Goal: Task Accomplishment & Management: Use online tool/utility

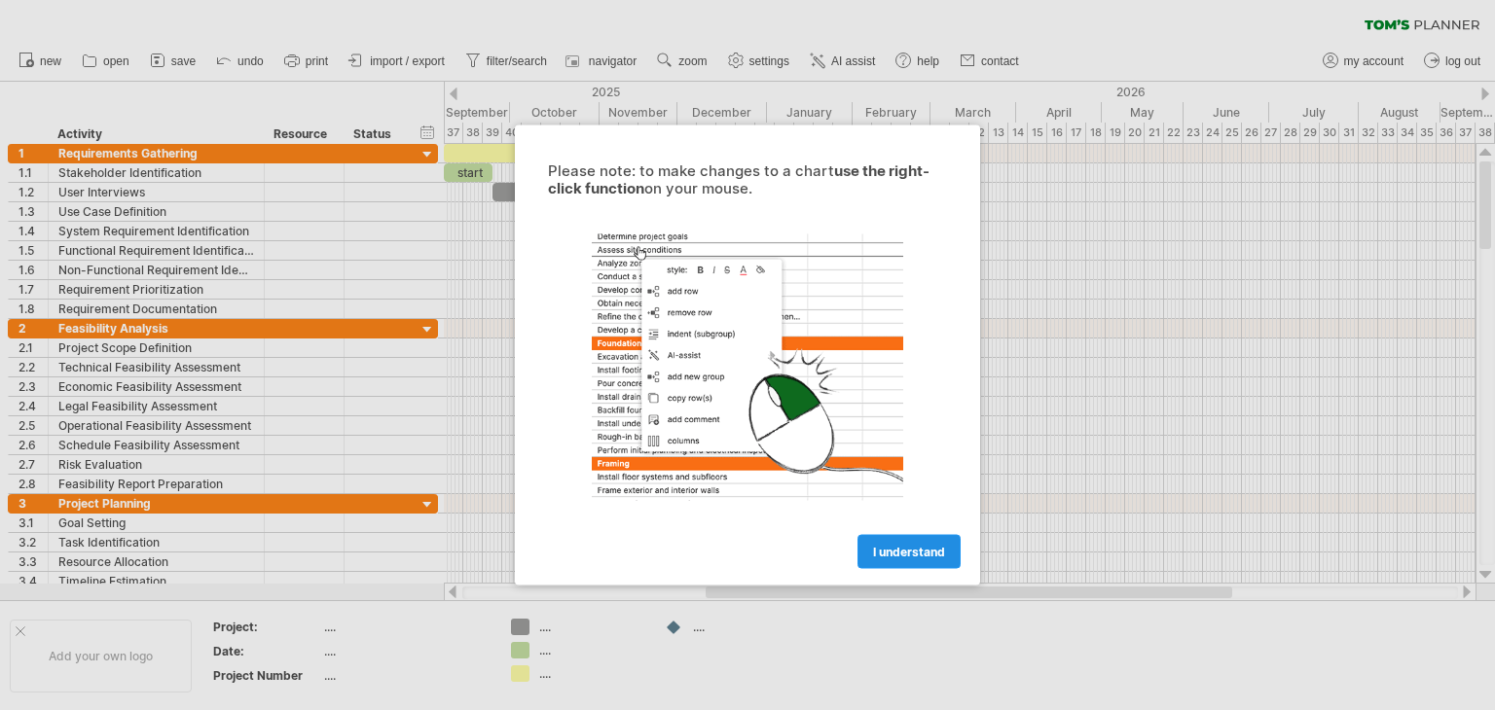
click at [893, 554] on span "I understand" at bounding box center [909, 552] width 72 height 15
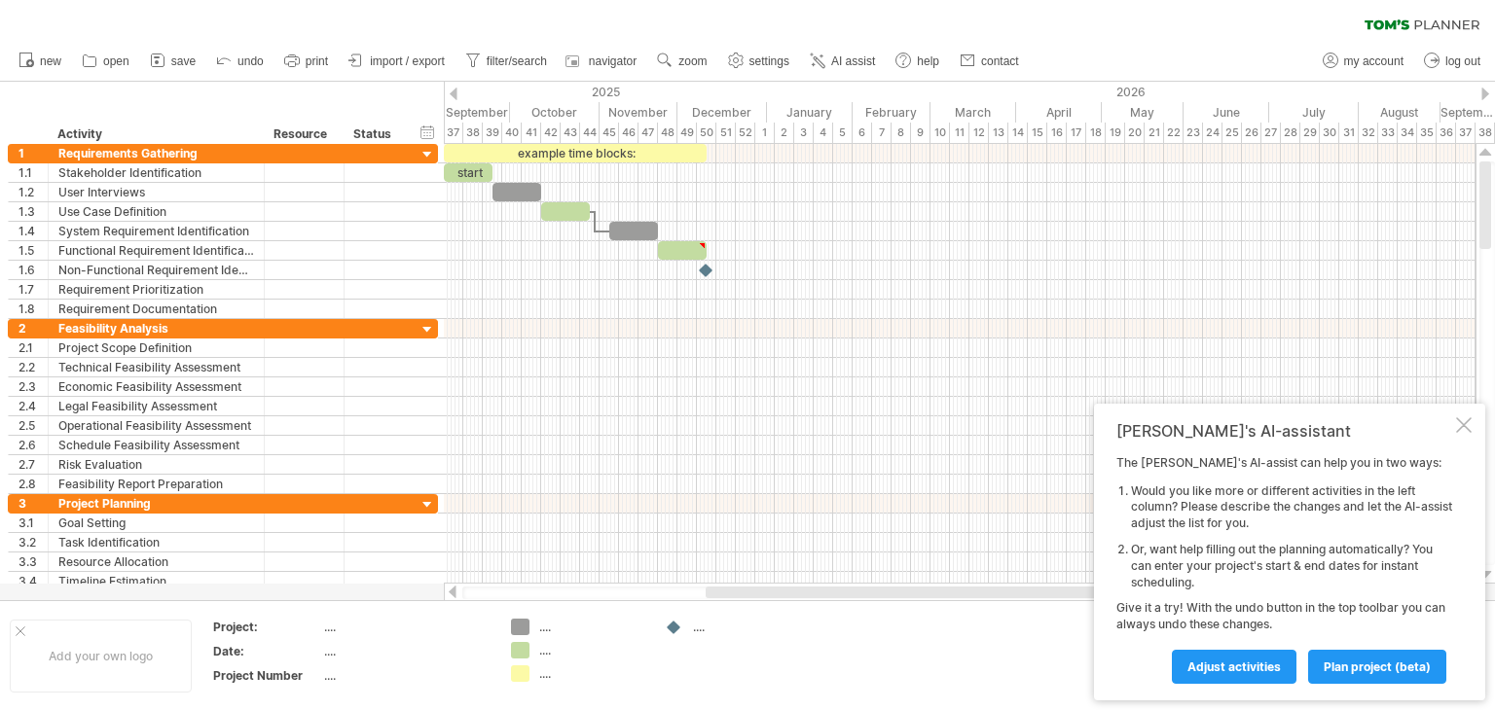
drag, startPoint x: 799, startPoint y: 599, endPoint x: 631, endPoint y: 604, distance: 168.5
click at [631, 604] on div "Trying to reach [DOMAIN_NAME] Connected again... 0% clear filter new 1" at bounding box center [747, 355] width 1495 height 710
click at [1377, 666] on span "plan project (beta)" at bounding box center [1377, 667] width 107 height 15
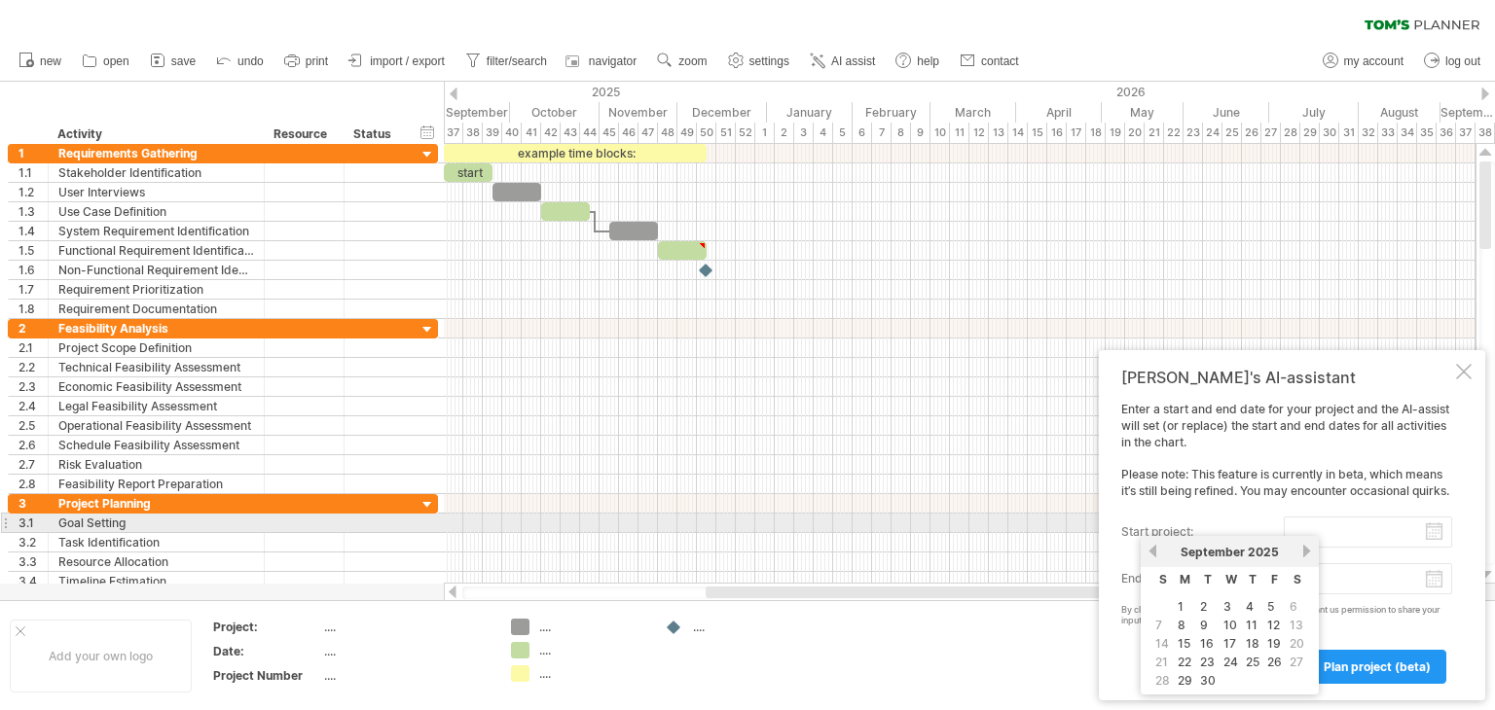
click at [1435, 526] on input "start project:" at bounding box center [1368, 532] width 168 height 31
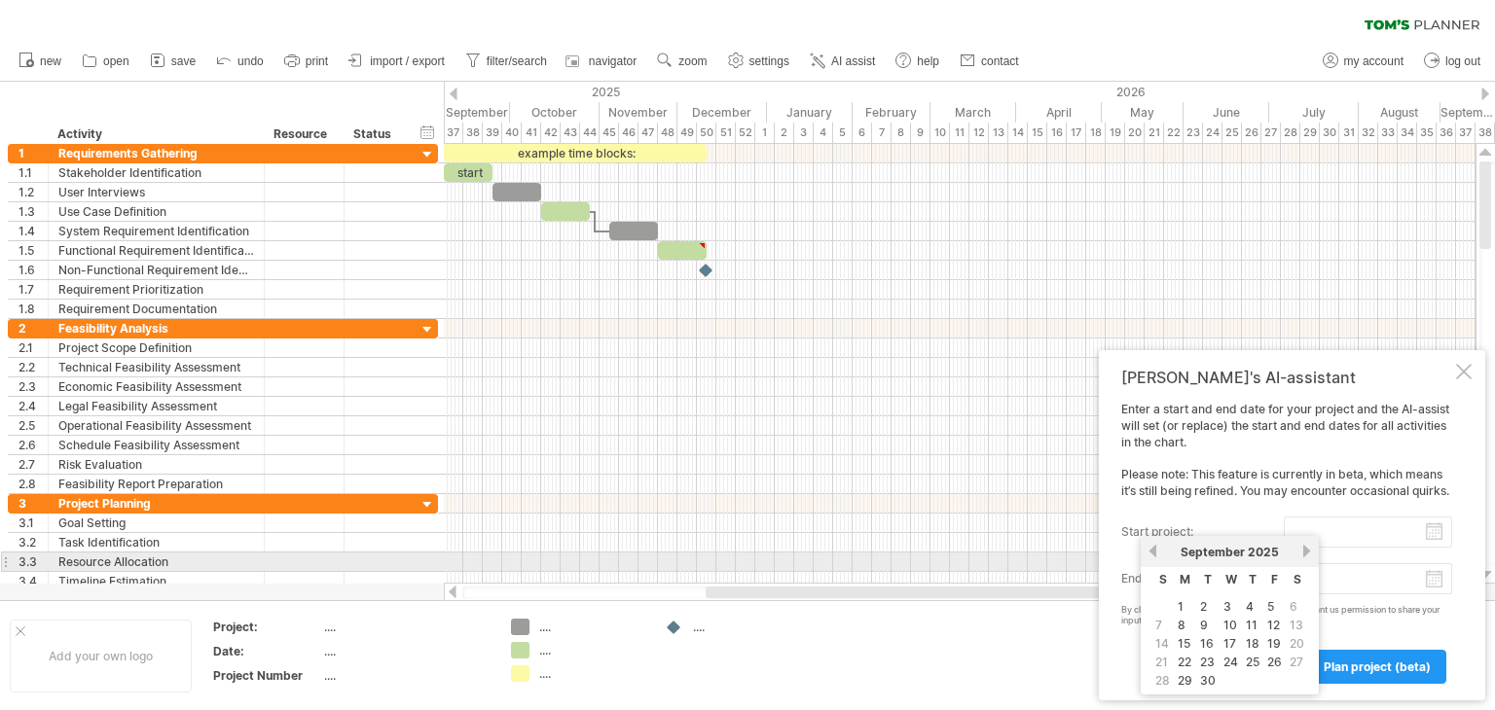
click at [1159, 558] on div "[DATE]" at bounding box center [1229, 552] width 141 height 15
click at [1155, 554] on link "previous" at bounding box center [1152, 551] width 15 height 15
click at [1299, 554] on link "next" at bounding box center [1306, 551] width 15 height 15
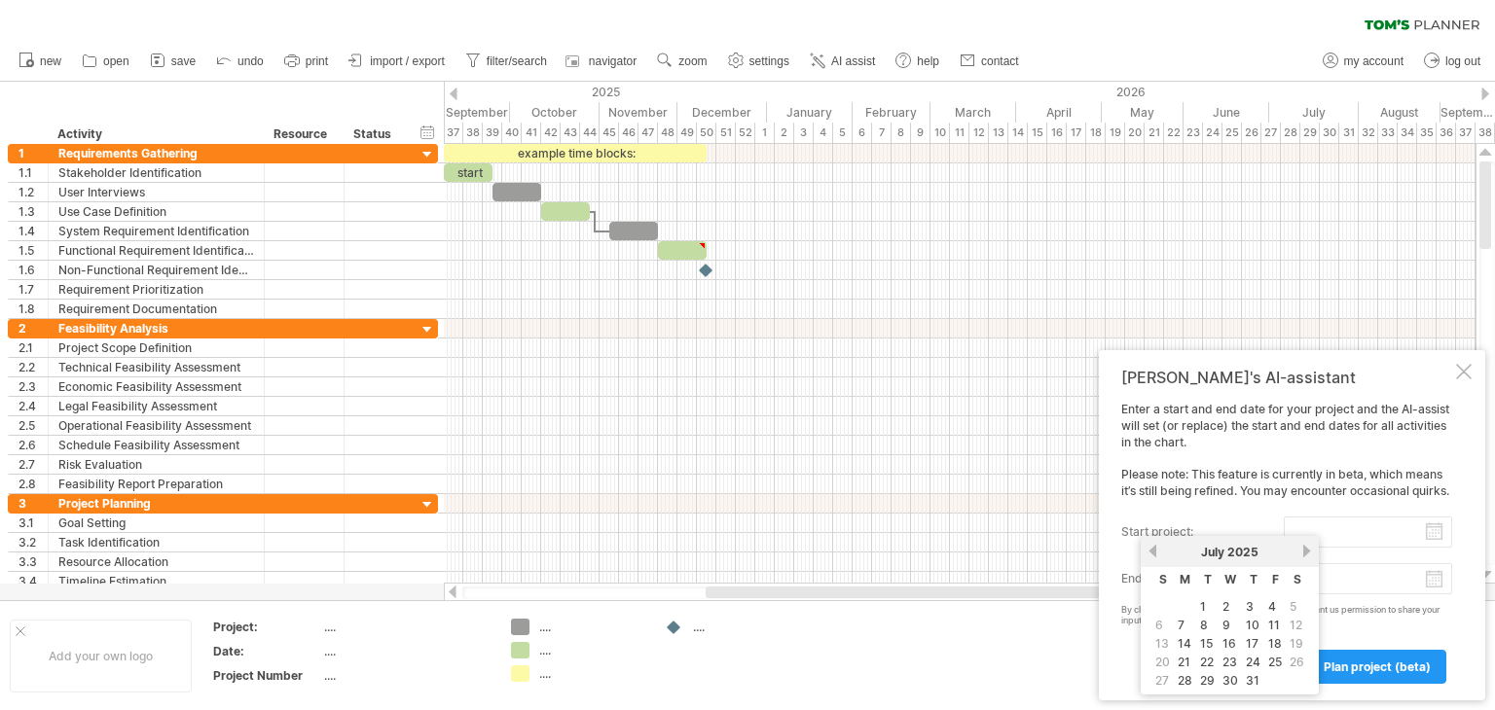
click at [1292, 612] on span "5" at bounding box center [1293, 607] width 11 height 18
click at [1273, 608] on link "4" at bounding box center [1272, 607] width 12 height 18
type input "********"
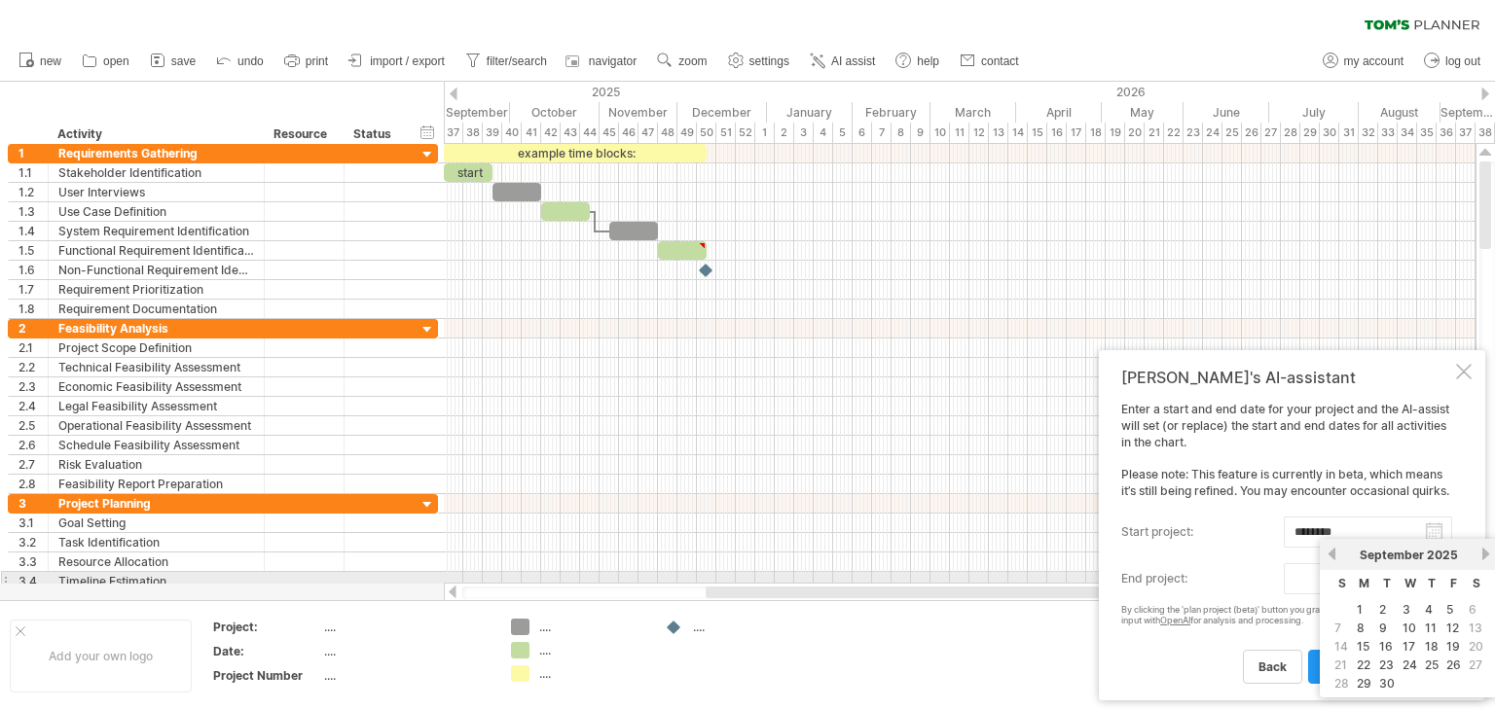
click at [1433, 582] on body "progress(100%) Trying to reach [DOMAIN_NAME] Connected again... 0% clear filter…" at bounding box center [747, 357] width 1495 height 714
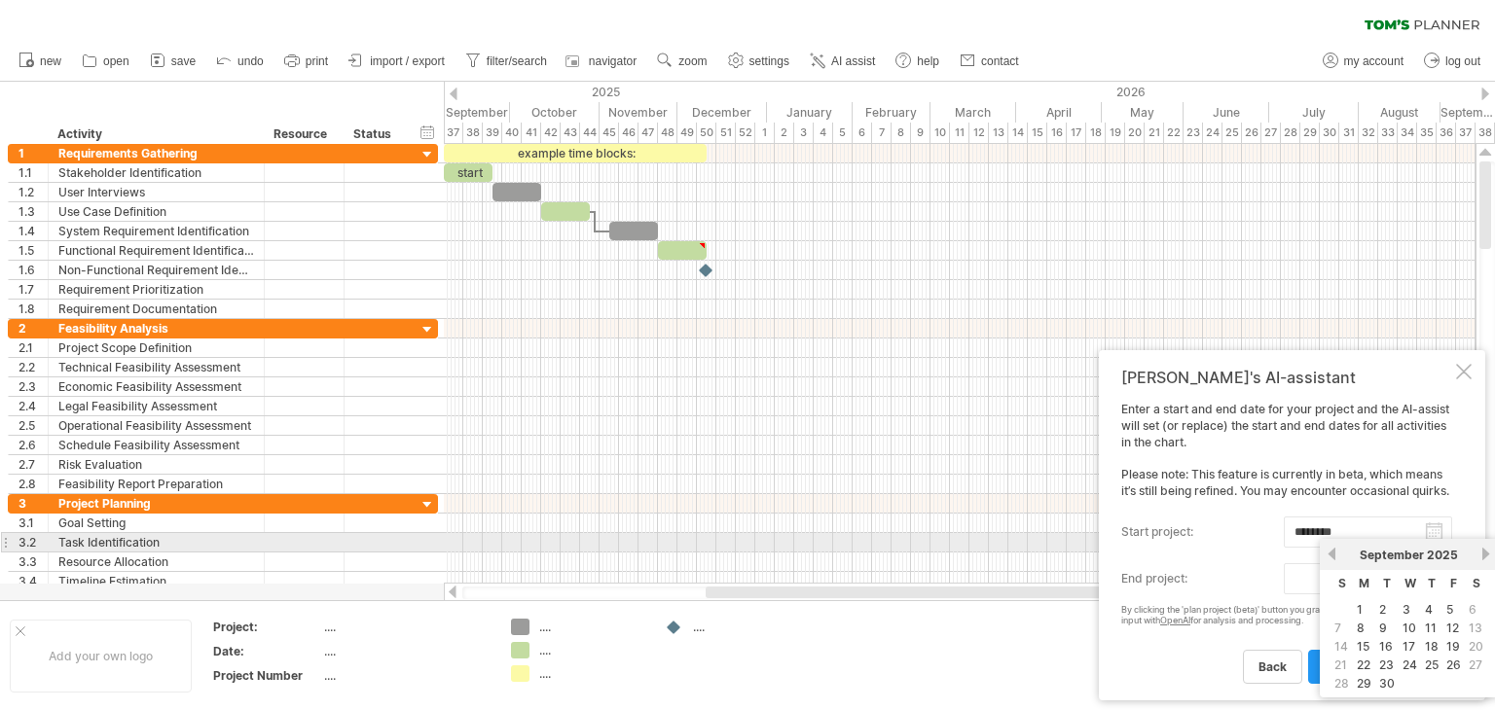
click at [1478, 550] on link "next" at bounding box center [1485, 554] width 15 height 15
click at [1476, 550] on link "next" at bounding box center [1483, 554] width 15 height 15
click at [1478, 550] on link "next" at bounding box center [1485, 554] width 15 height 15
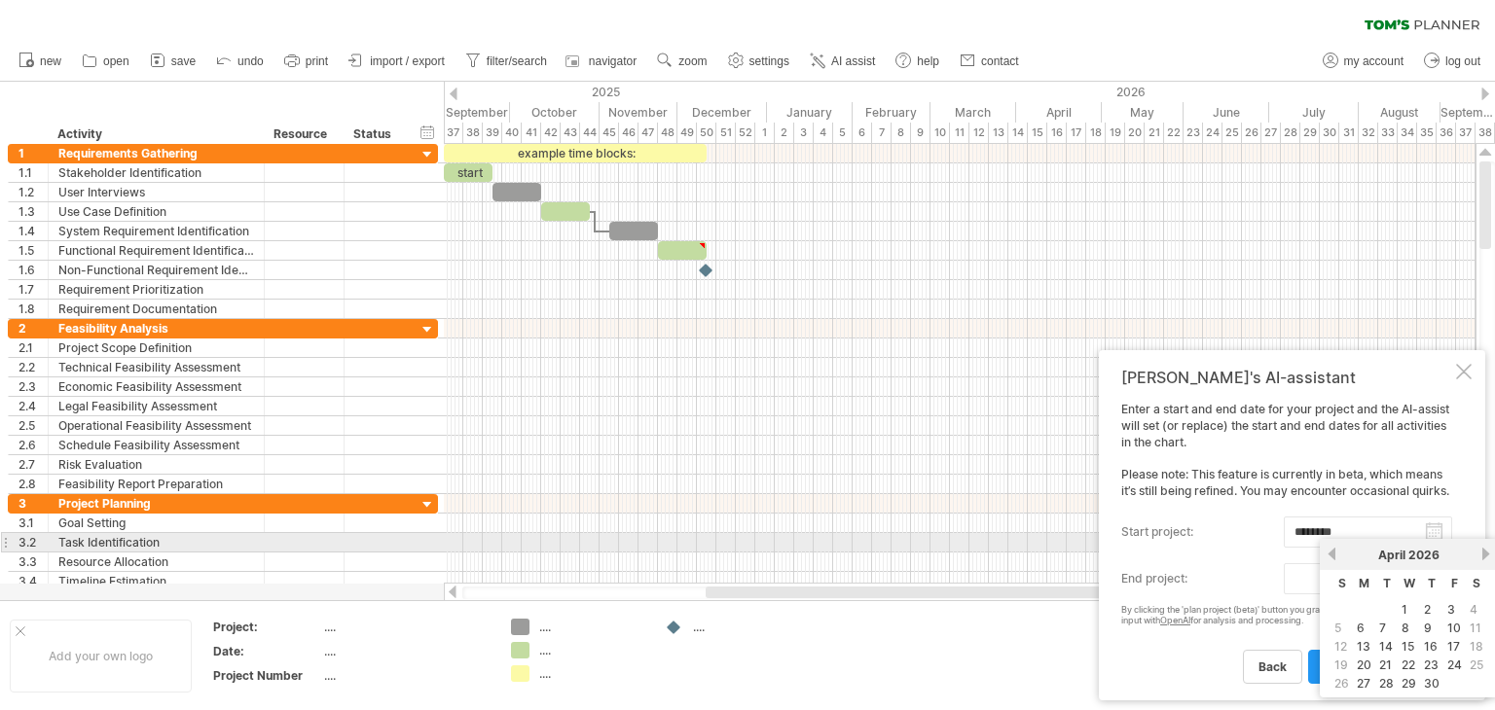
click at [1478, 550] on link "next" at bounding box center [1485, 554] width 15 height 15
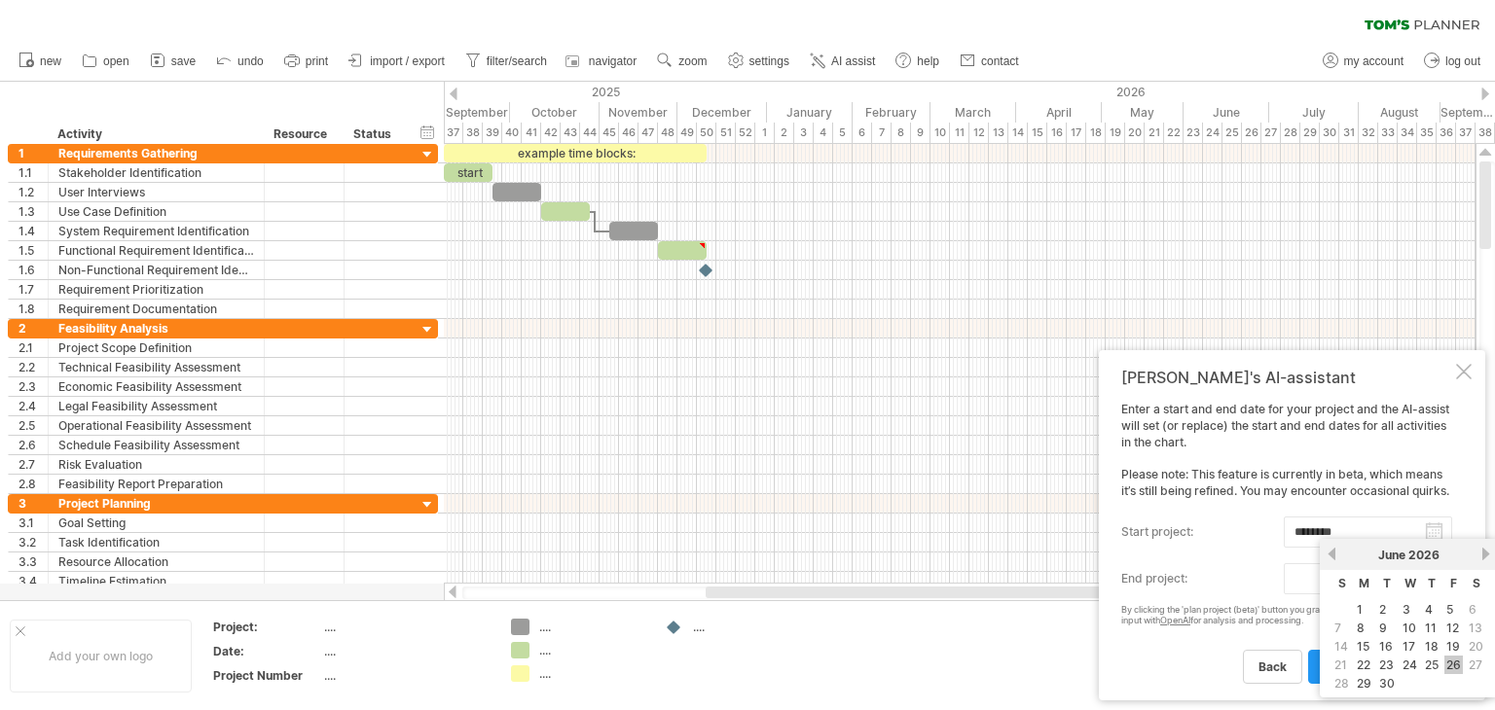
click at [1456, 663] on link "26" at bounding box center [1453, 665] width 18 height 18
type input "********"
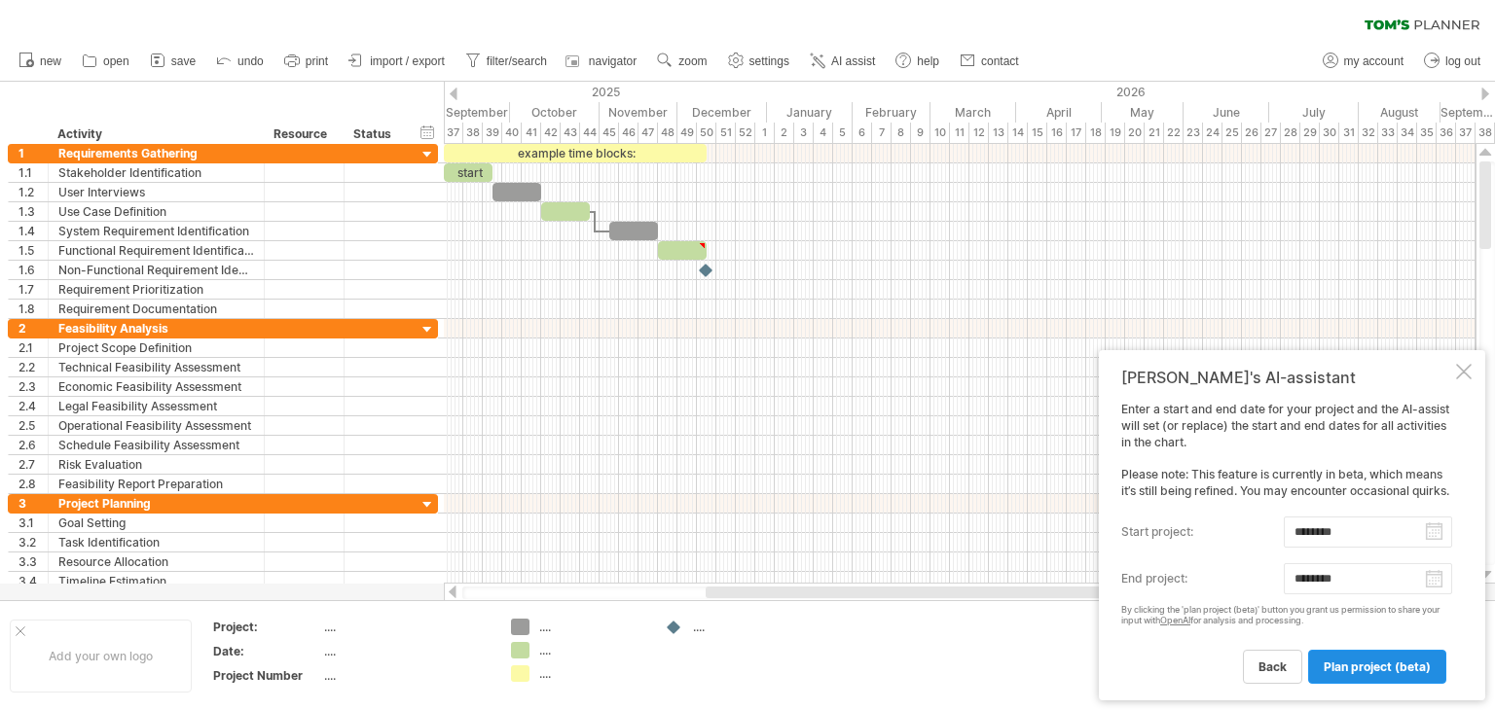
click at [1363, 670] on span "plan project (beta)" at bounding box center [1377, 667] width 107 height 15
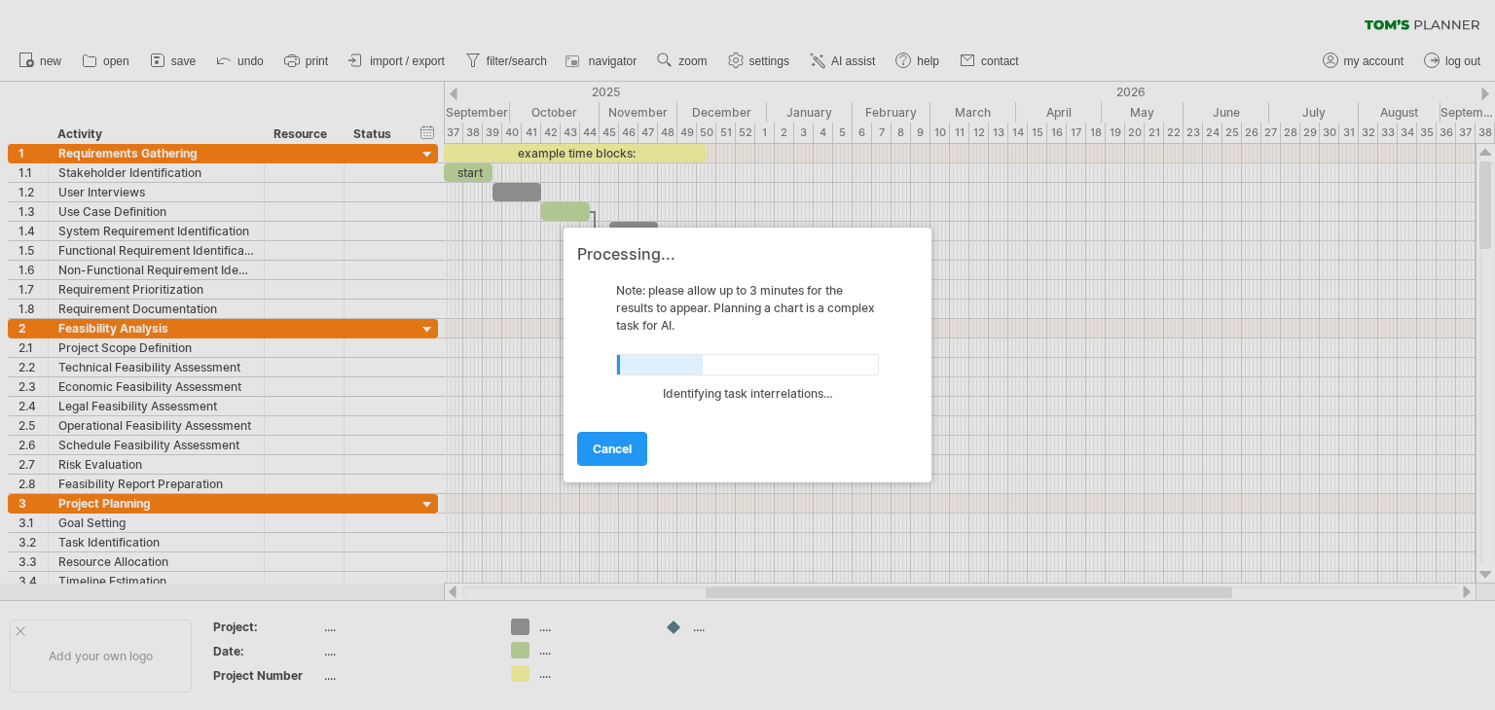
click at [455, 98] on div at bounding box center [747, 355] width 1495 height 710
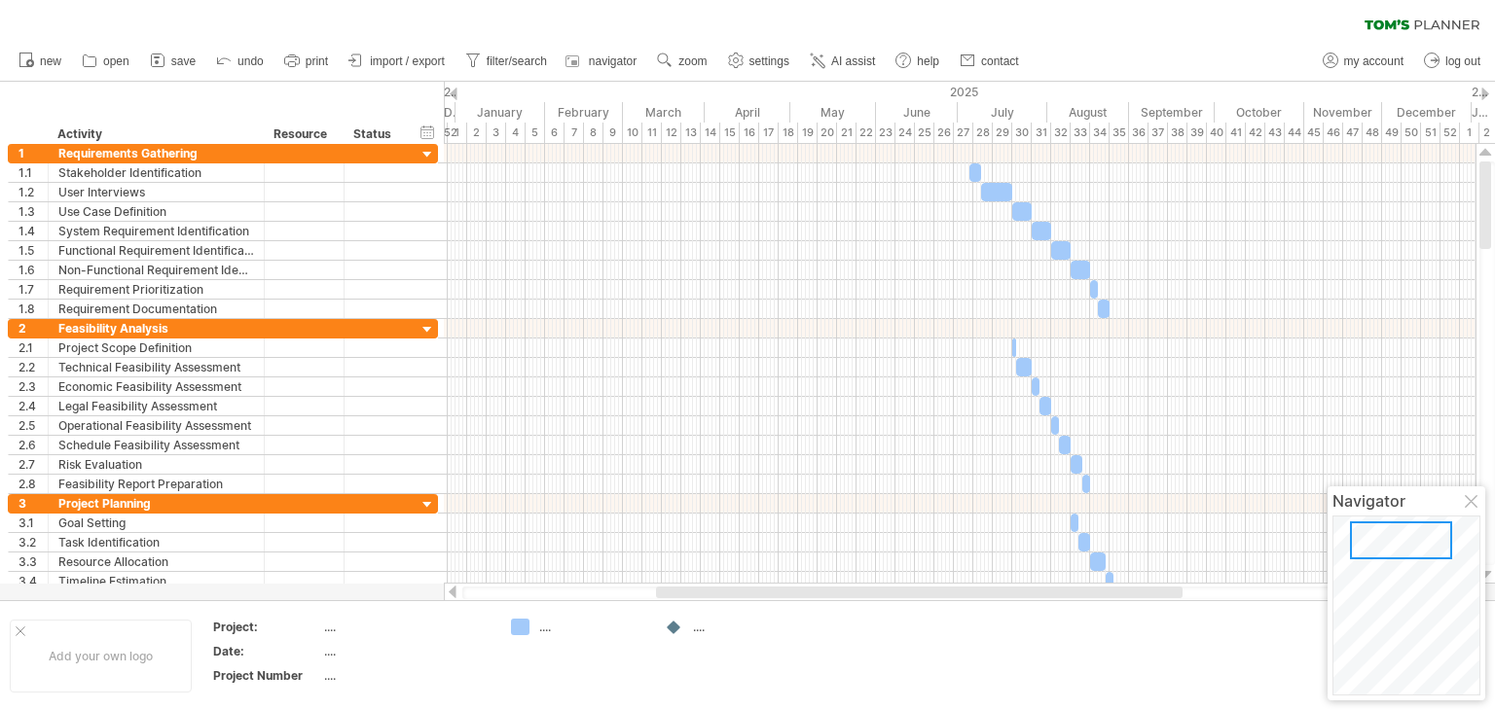
drag, startPoint x: 1485, startPoint y: 175, endPoint x: 1469, endPoint y: 138, distance: 40.5
click at [1469, 138] on div "Trying to reach [DOMAIN_NAME] Connected again... 0% clear filter new 1" at bounding box center [747, 355] width 1495 height 710
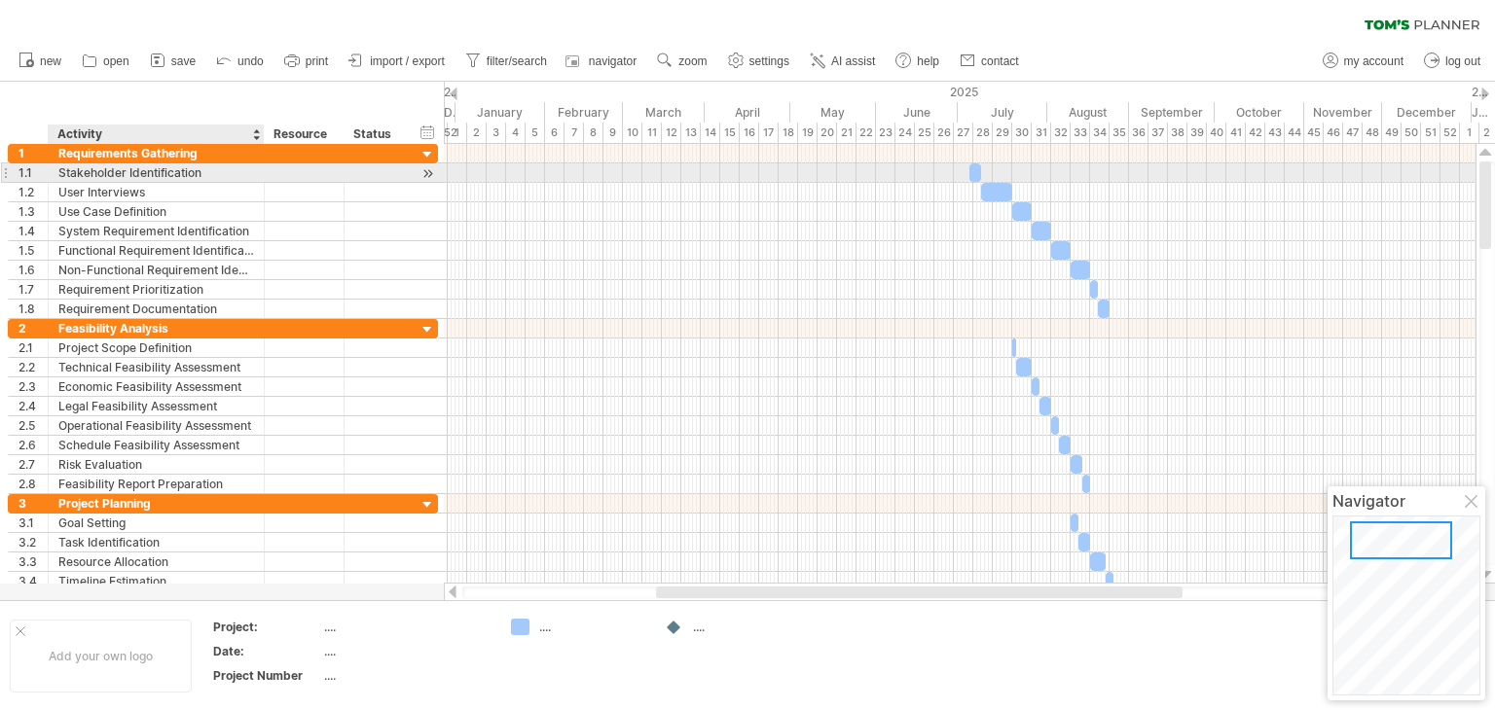
click at [117, 180] on div "Stakeholder Identification" at bounding box center [156, 173] width 196 height 18
click at [214, 167] on input "**********" at bounding box center [156, 173] width 196 height 18
drag, startPoint x: 214, startPoint y: 167, endPoint x: 22, endPoint y: 175, distance: 191.9
click at [22, 175] on div "**********" at bounding box center [223, 173] width 430 height 20
click at [212, 165] on input "**********" at bounding box center [156, 173] width 196 height 18
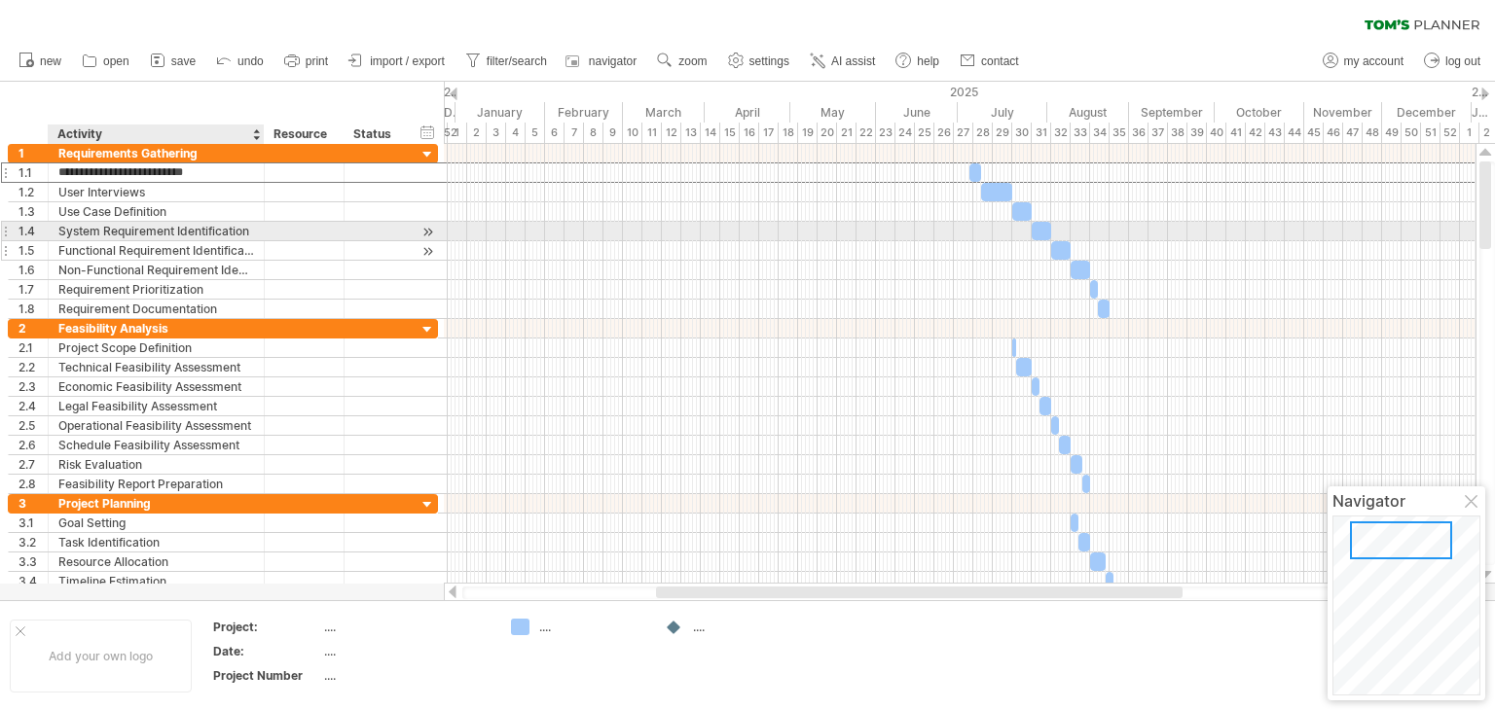
drag, startPoint x: 117, startPoint y: 171, endPoint x: 133, endPoint y: 247, distance: 77.7
click at [133, 247] on div "**********" at bounding box center [223, 231] width 430 height 175
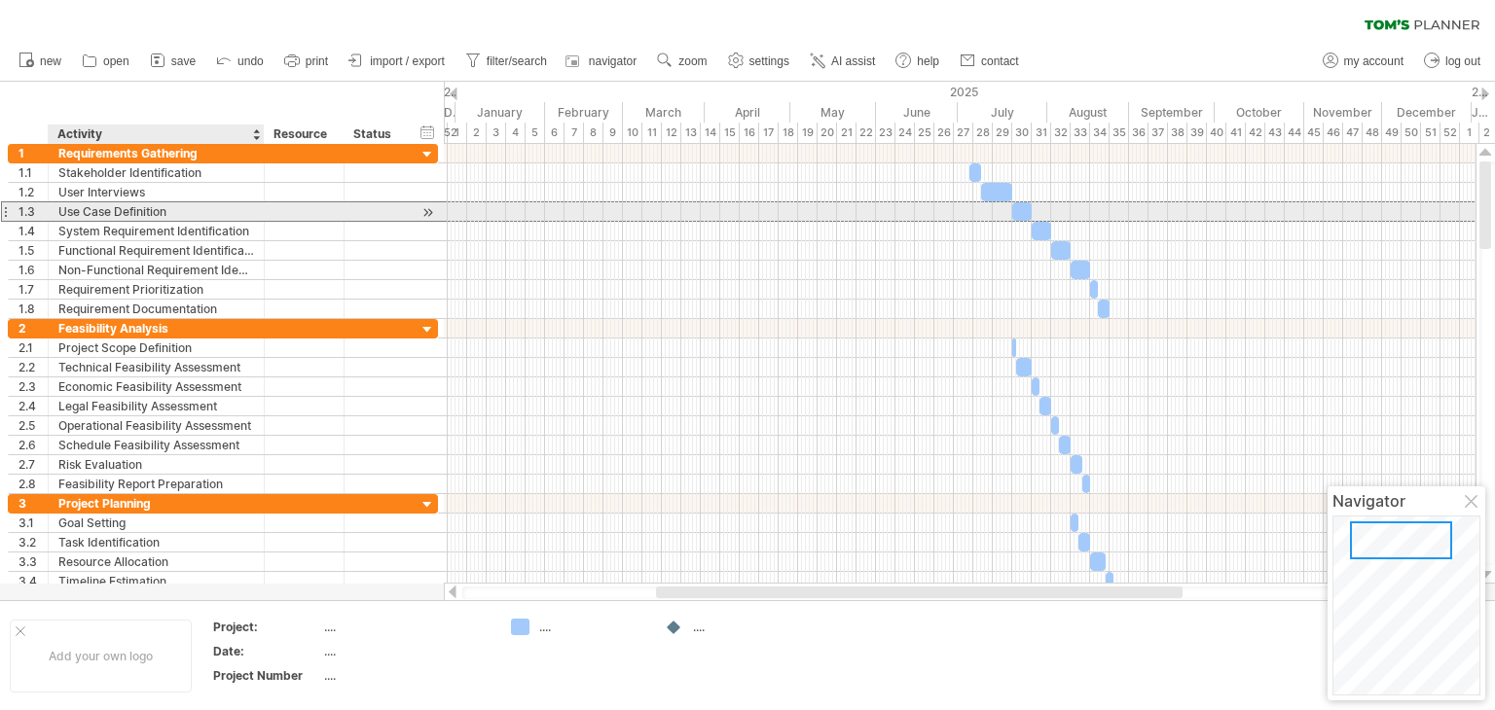
click at [247, 205] on div "Use Case Definition" at bounding box center [156, 211] width 196 height 18
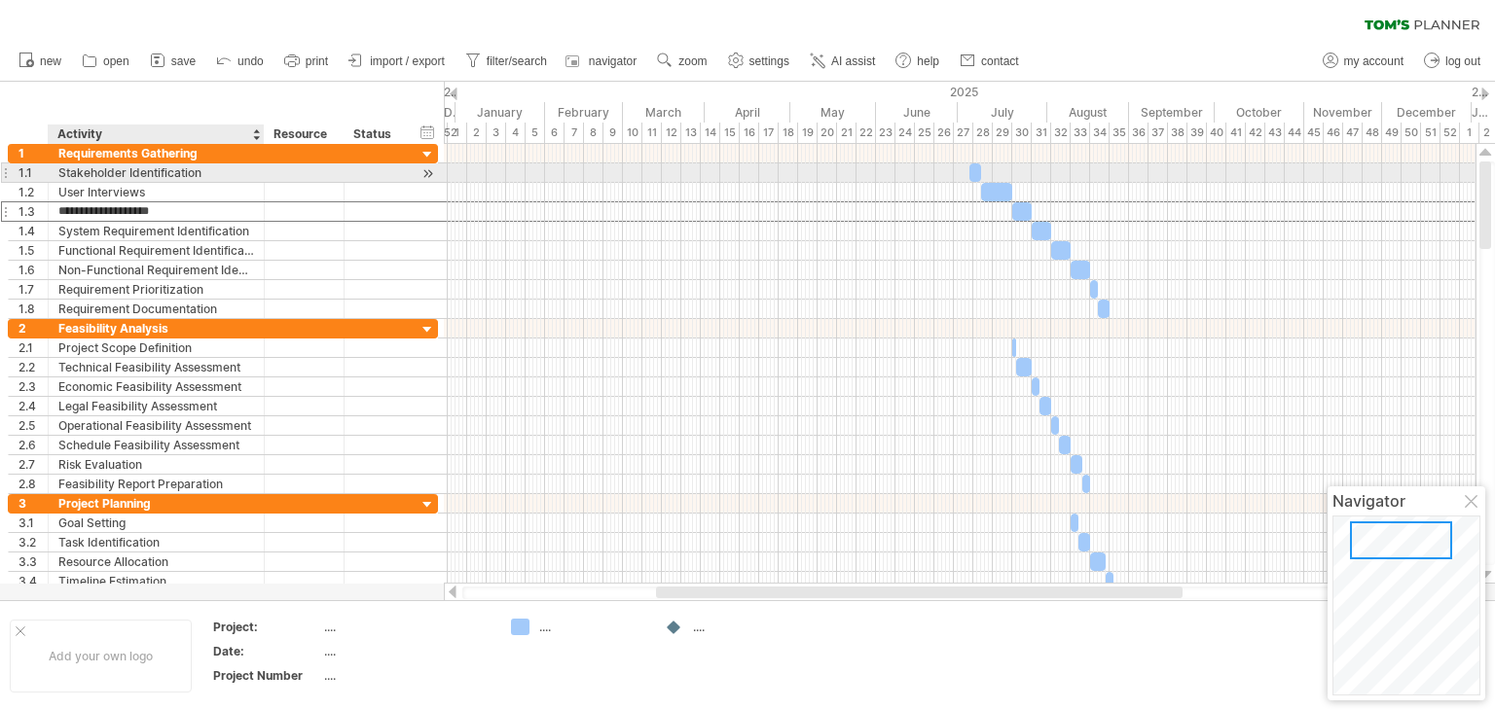
click at [233, 173] on div "Stakeholder Identification" at bounding box center [156, 173] width 196 height 18
click at [214, 171] on div "Stakeholder Identification" at bounding box center [156, 173] width 196 height 18
drag, startPoint x: 214, startPoint y: 171, endPoint x: 27, endPoint y: 179, distance: 187.0
click at [27, 179] on div "**********" at bounding box center [223, 173] width 430 height 20
paste input "text"
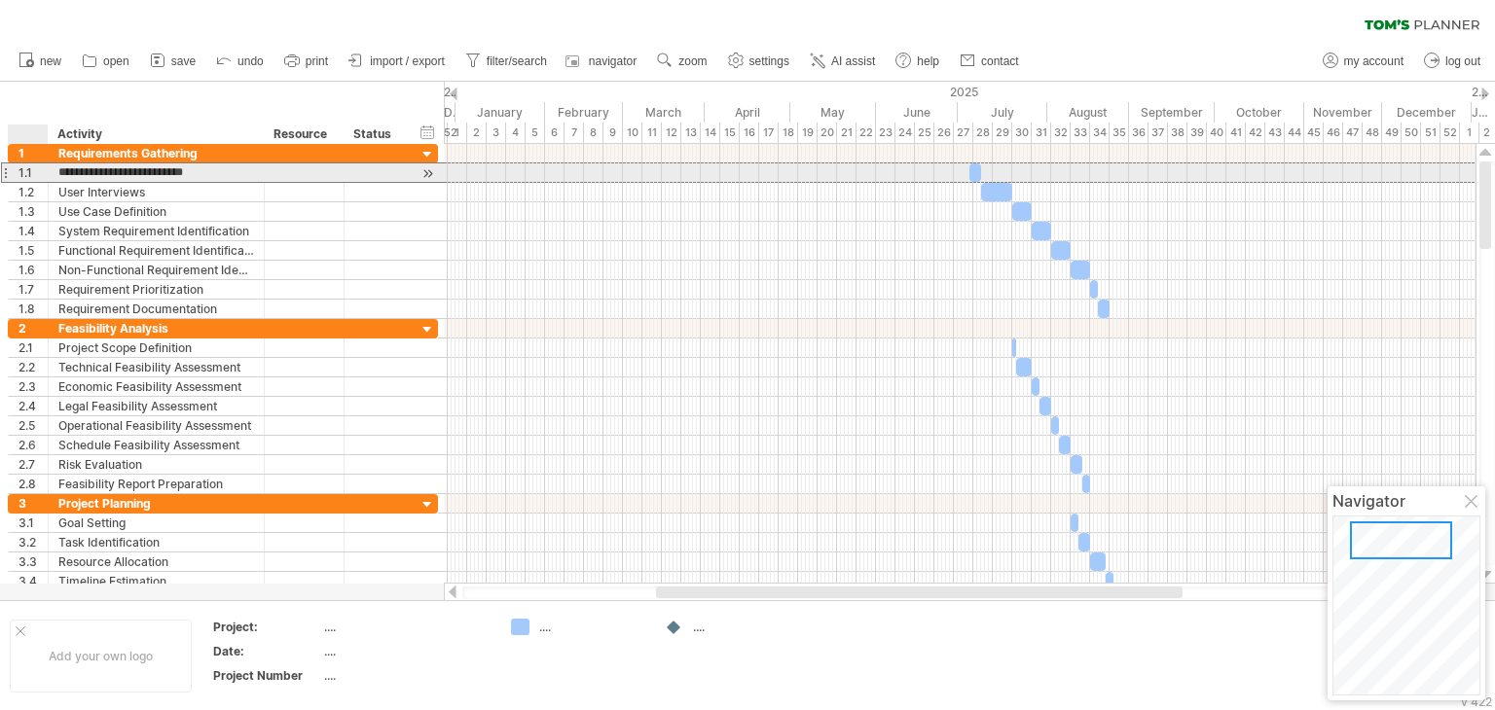
type input "**********"
click at [140, 179] on input "**********" at bounding box center [156, 173] width 196 height 18
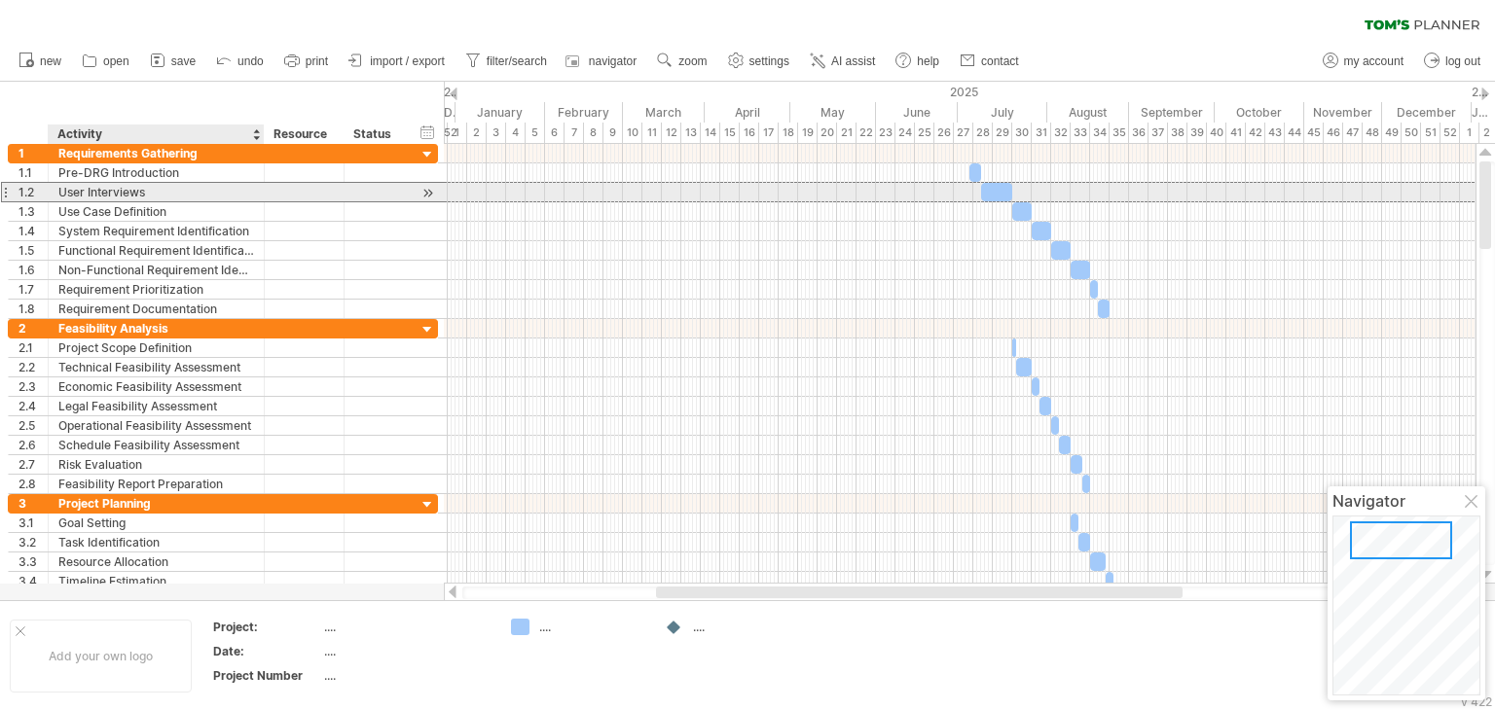
click at [154, 196] on div "User Interviews" at bounding box center [156, 192] width 196 height 18
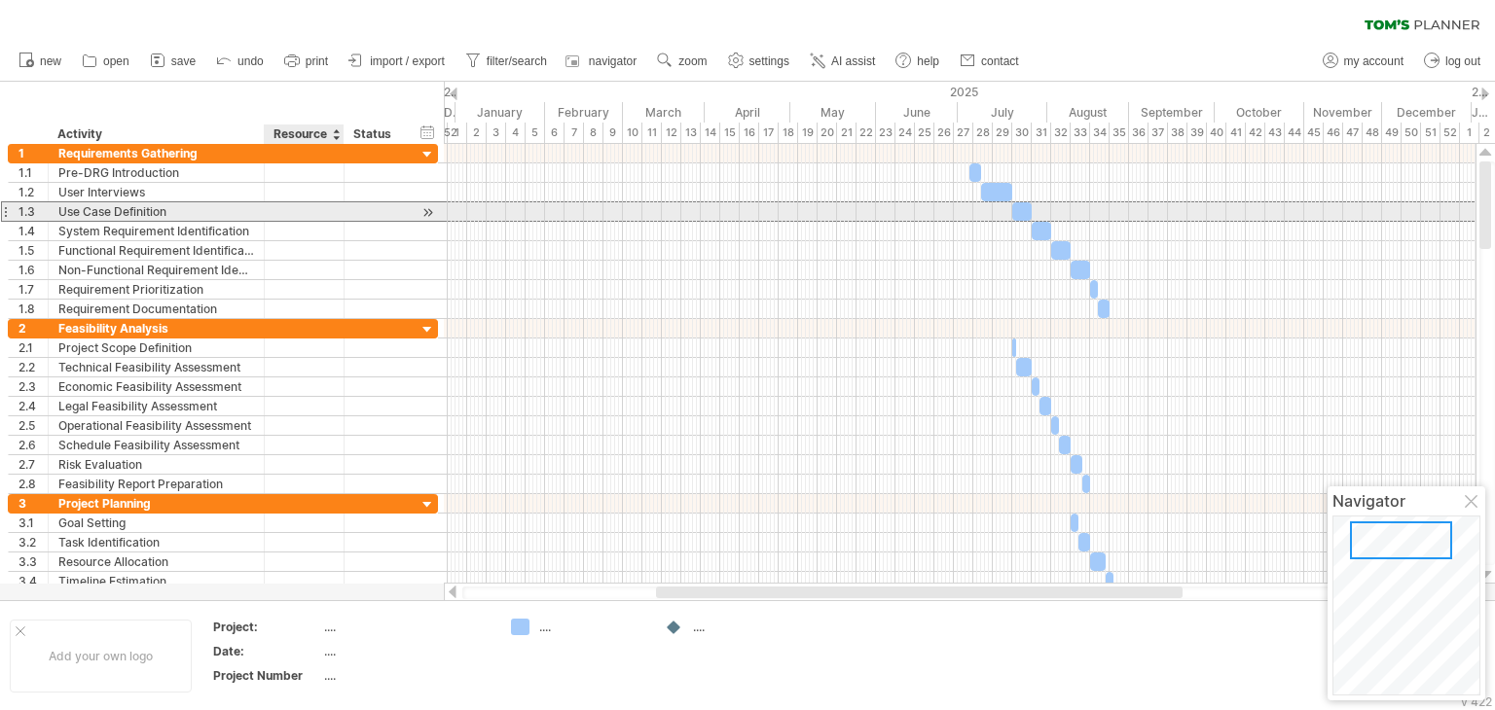
click at [328, 216] on div at bounding box center [303, 211] width 59 height 18
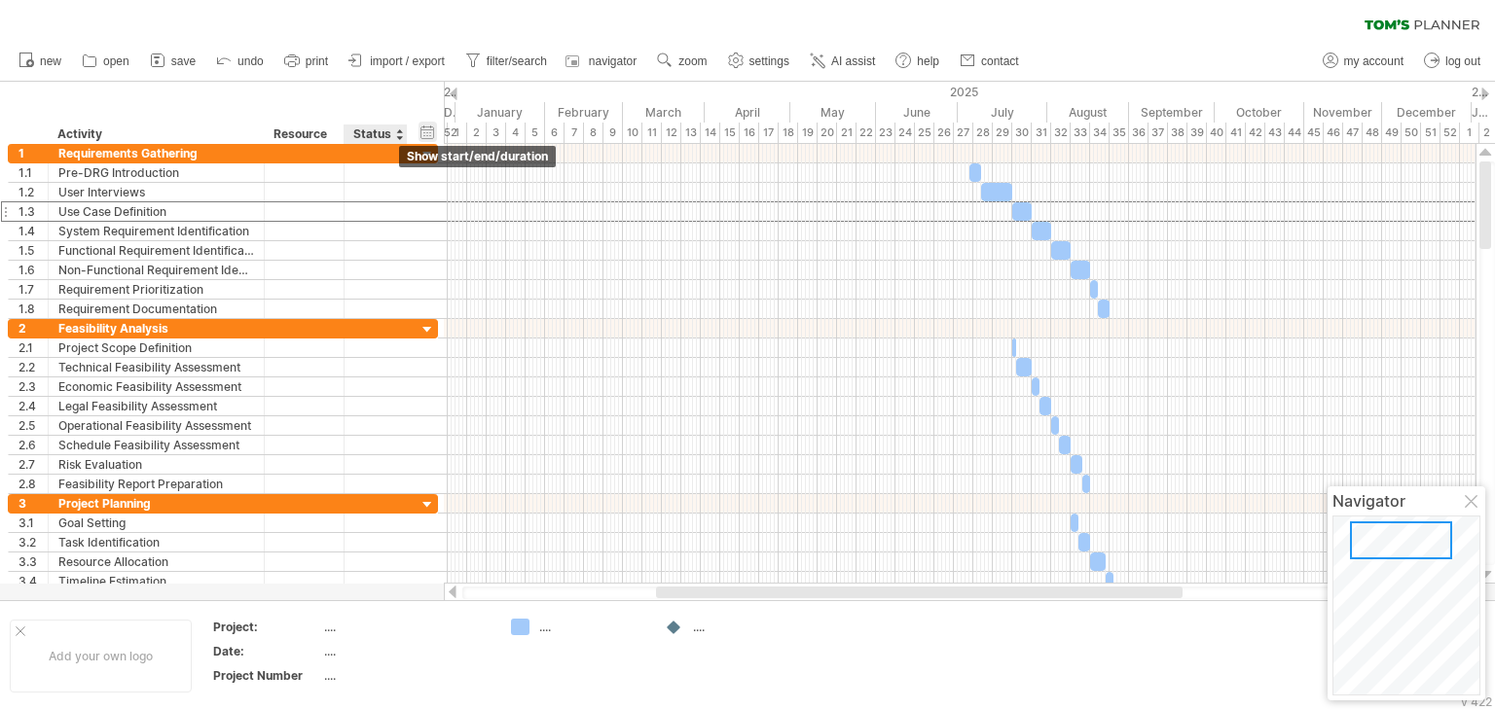
click at [433, 133] on div "hide start/end/duration show start/end/duration" at bounding box center [427, 132] width 18 height 20
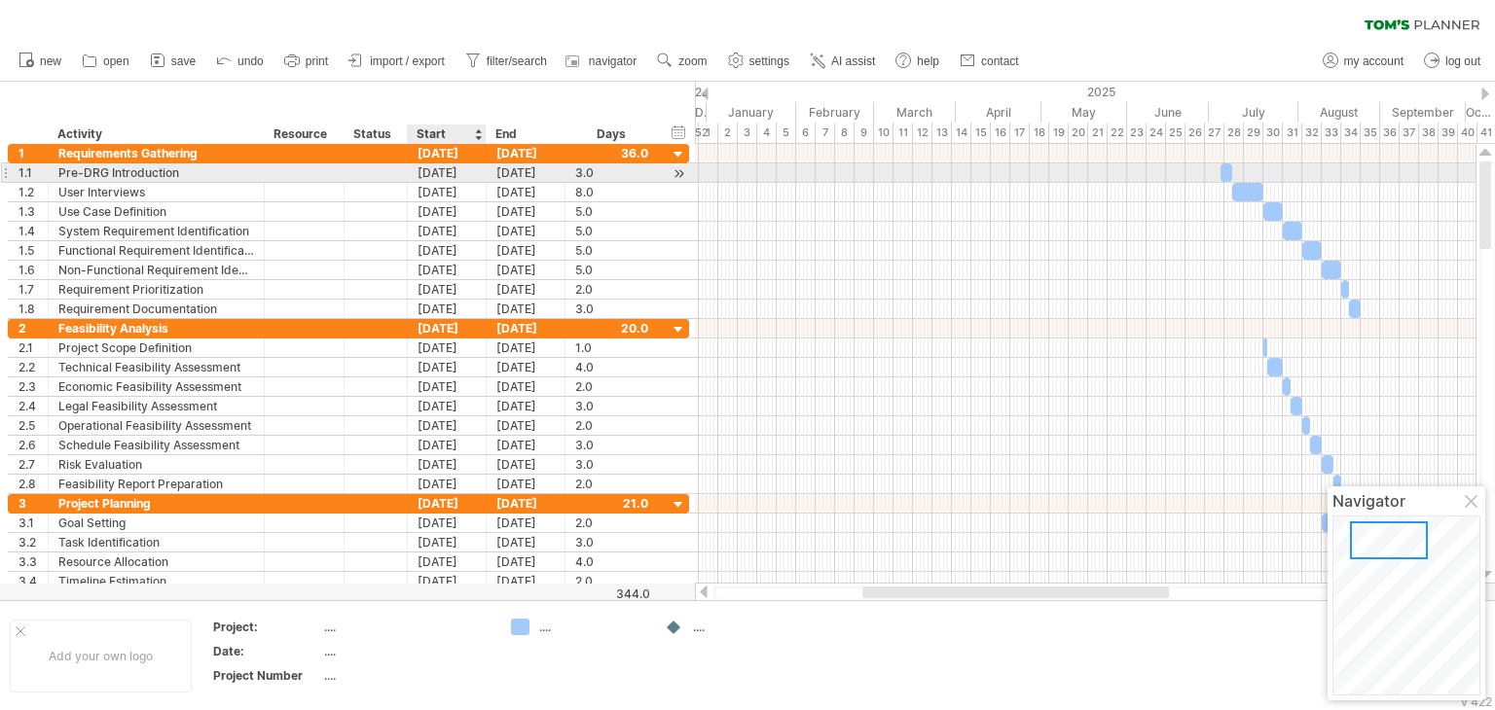
click at [466, 179] on div "[DATE]" at bounding box center [447, 173] width 79 height 18
click at [531, 172] on div "[DATE]" at bounding box center [526, 173] width 79 height 18
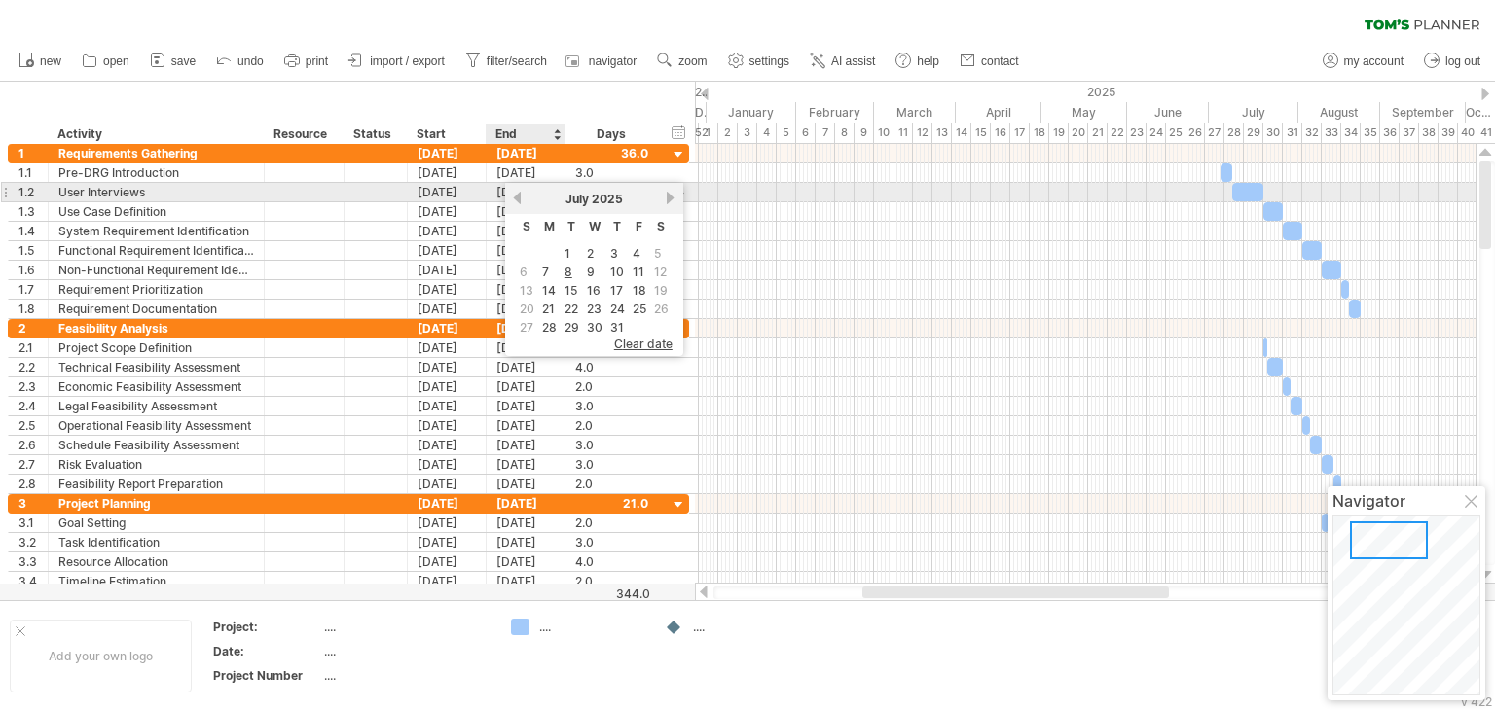
click at [563, 188] on div "previous next [DATE]" at bounding box center [594, 198] width 178 height 31
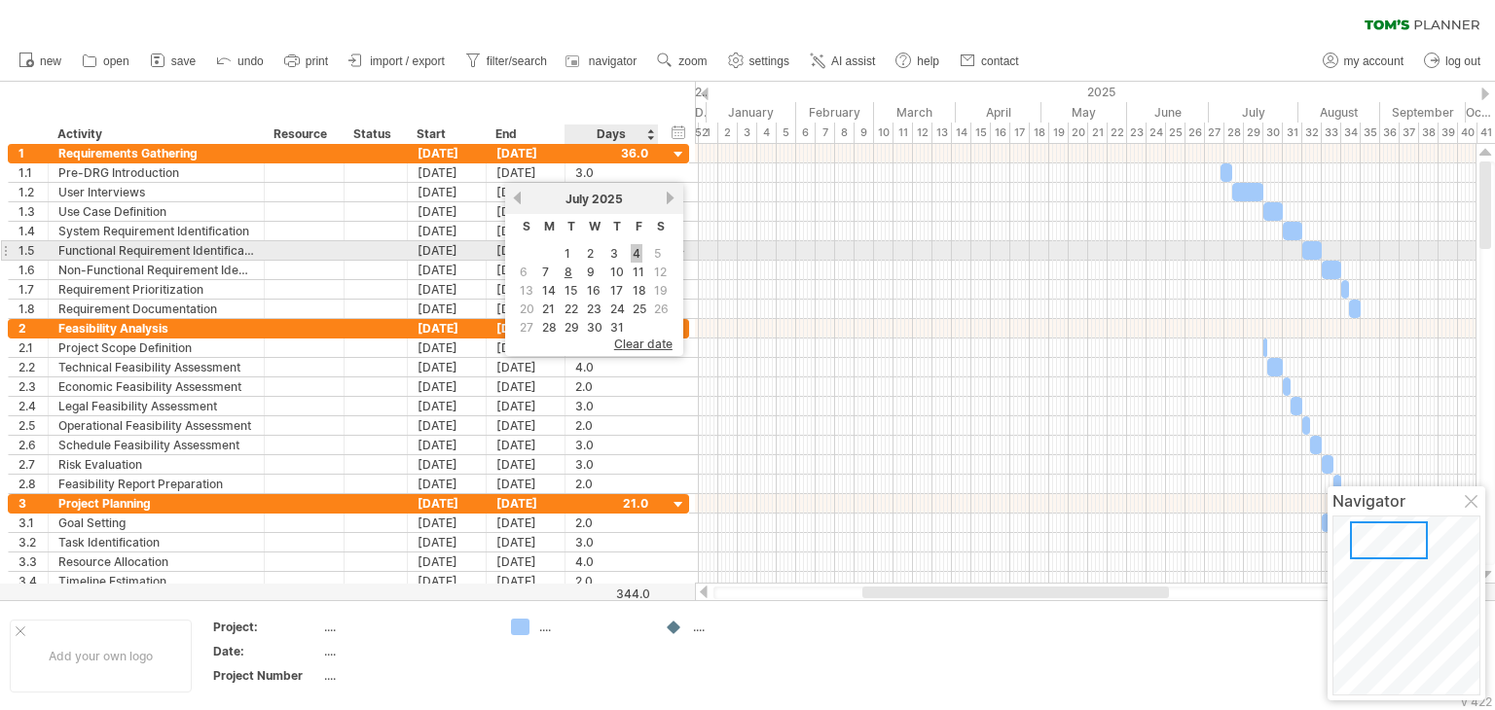
click at [638, 253] on link "4" at bounding box center [637, 253] width 12 height 18
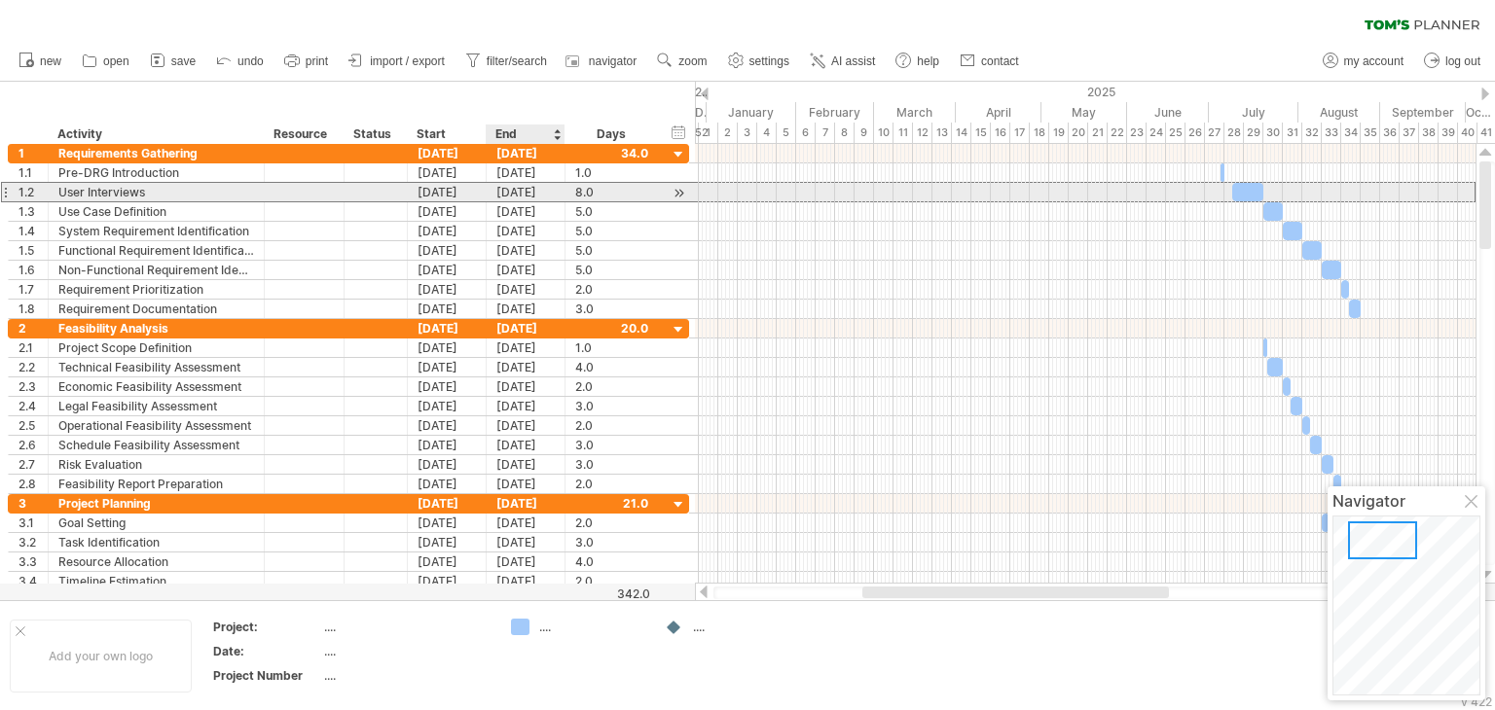
click at [518, 189] on div "[DATE]" at bounding box center [526, 192] width 79 height 18
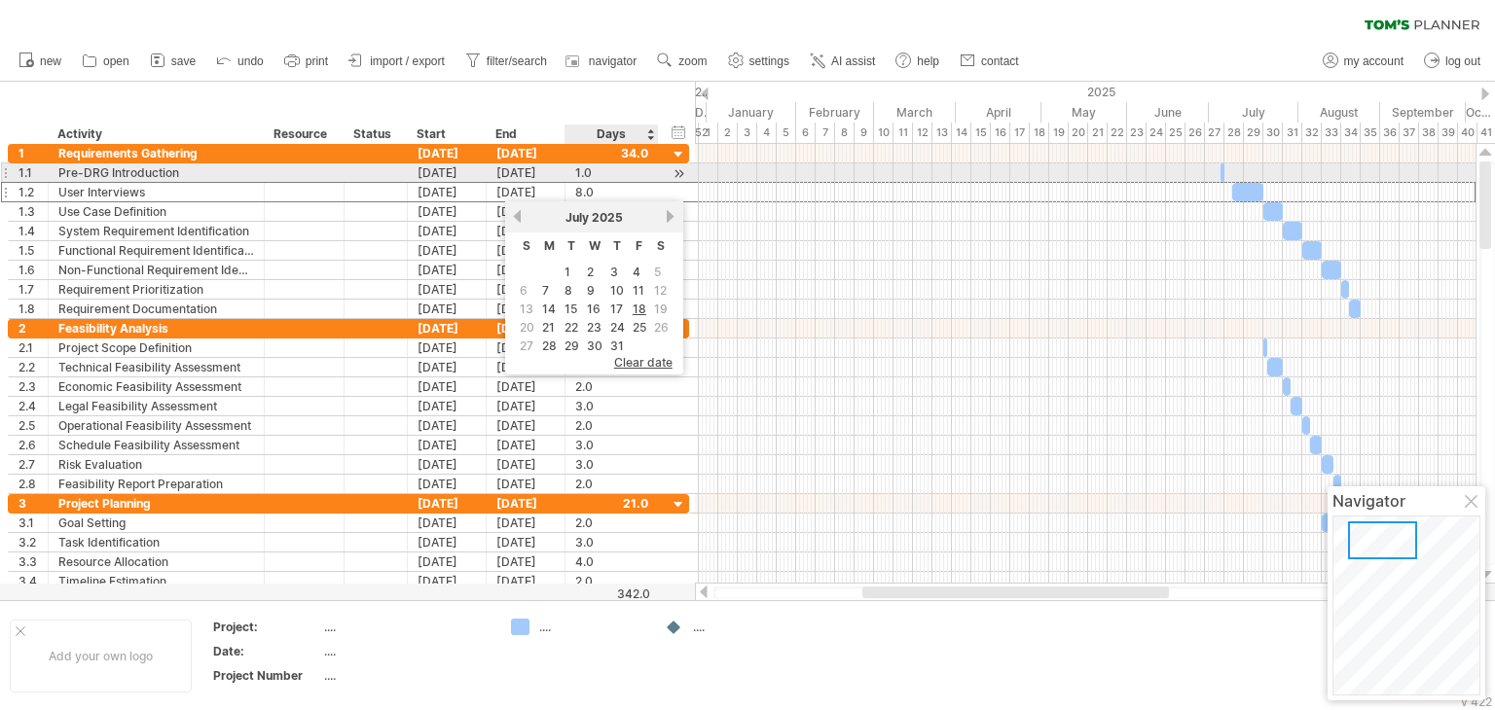
click at [634, 180] on div "1.0" at bounding box center [611, 173] width 73 height 18
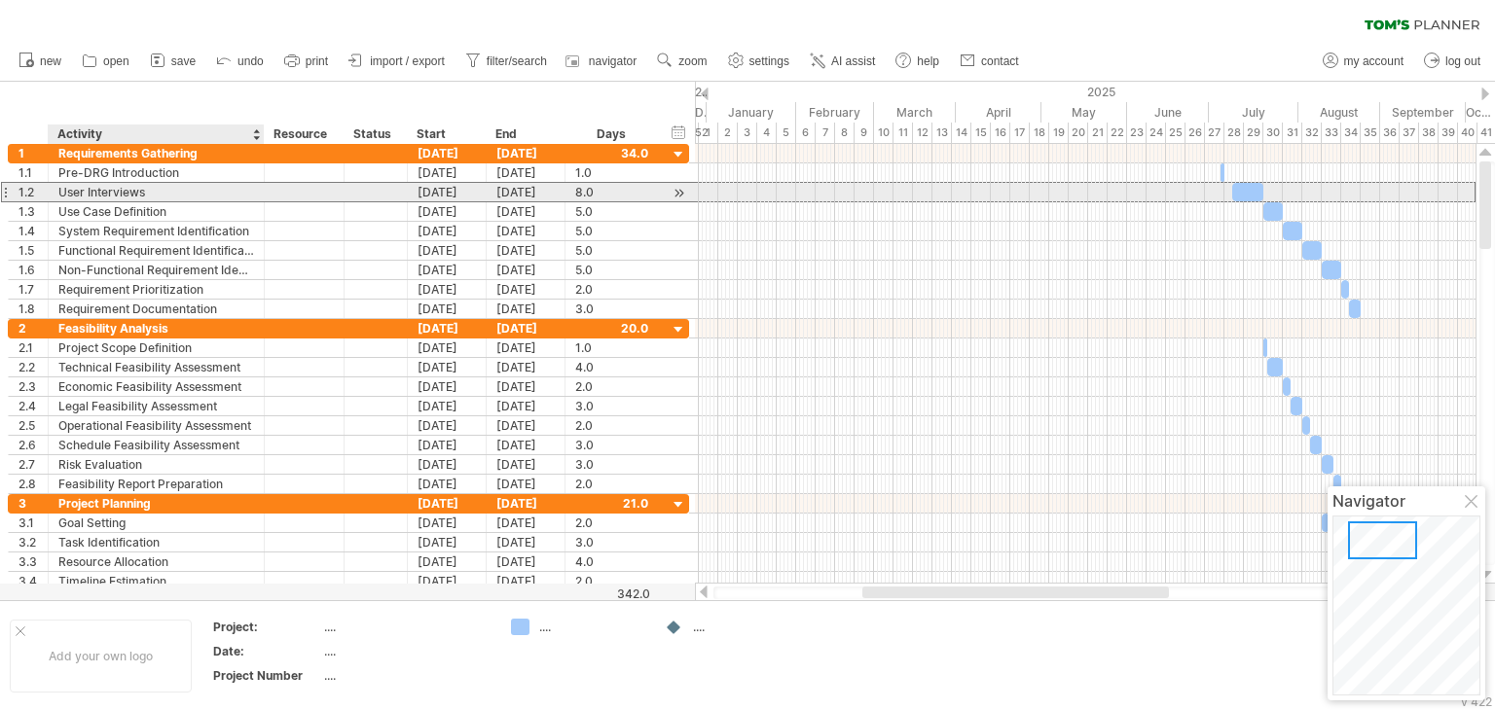
click at [220, 199] on div "User Interviews" at bounding box center [156, 192] width 196 height 18
type input "*"
paste input "**********"
type input "**********"
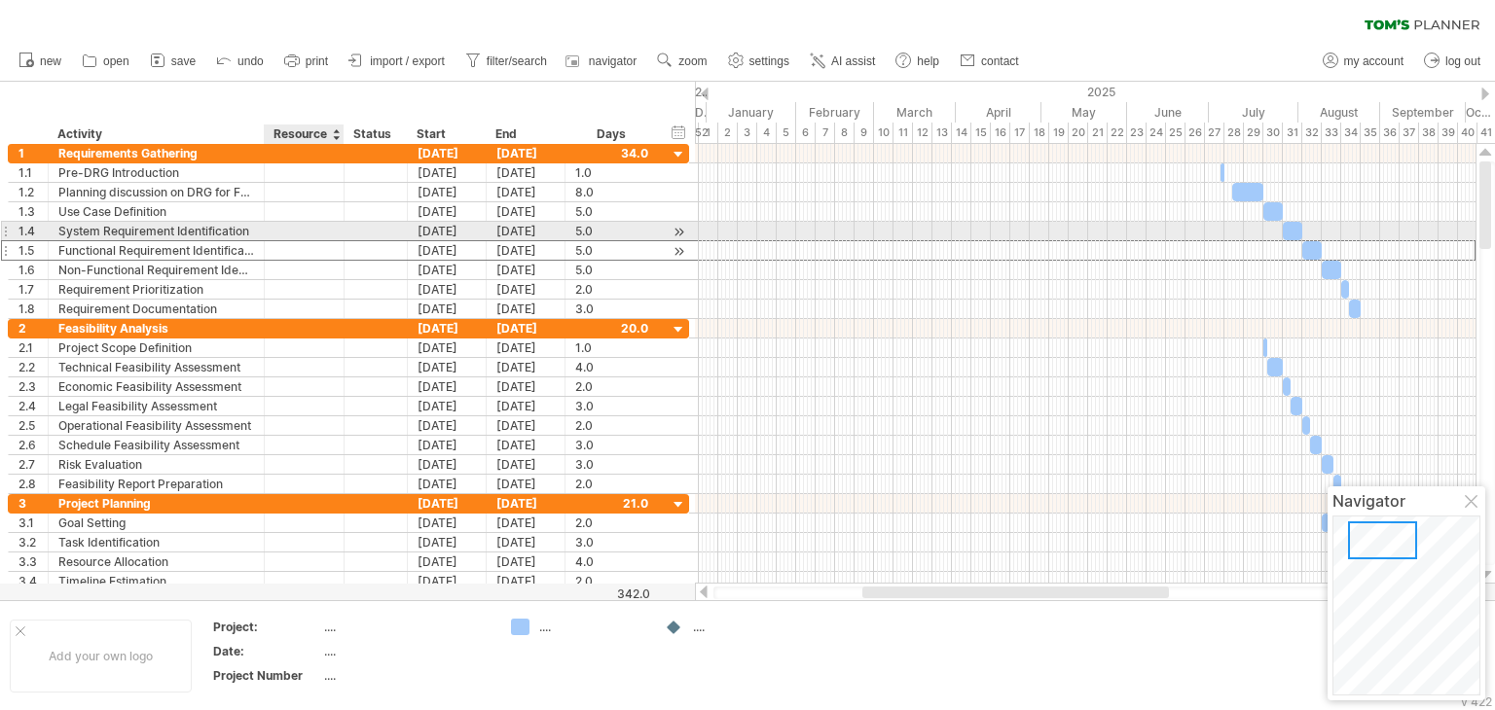
click at [334, 241] on div at bounding box center [305, 250] width 80 height 18
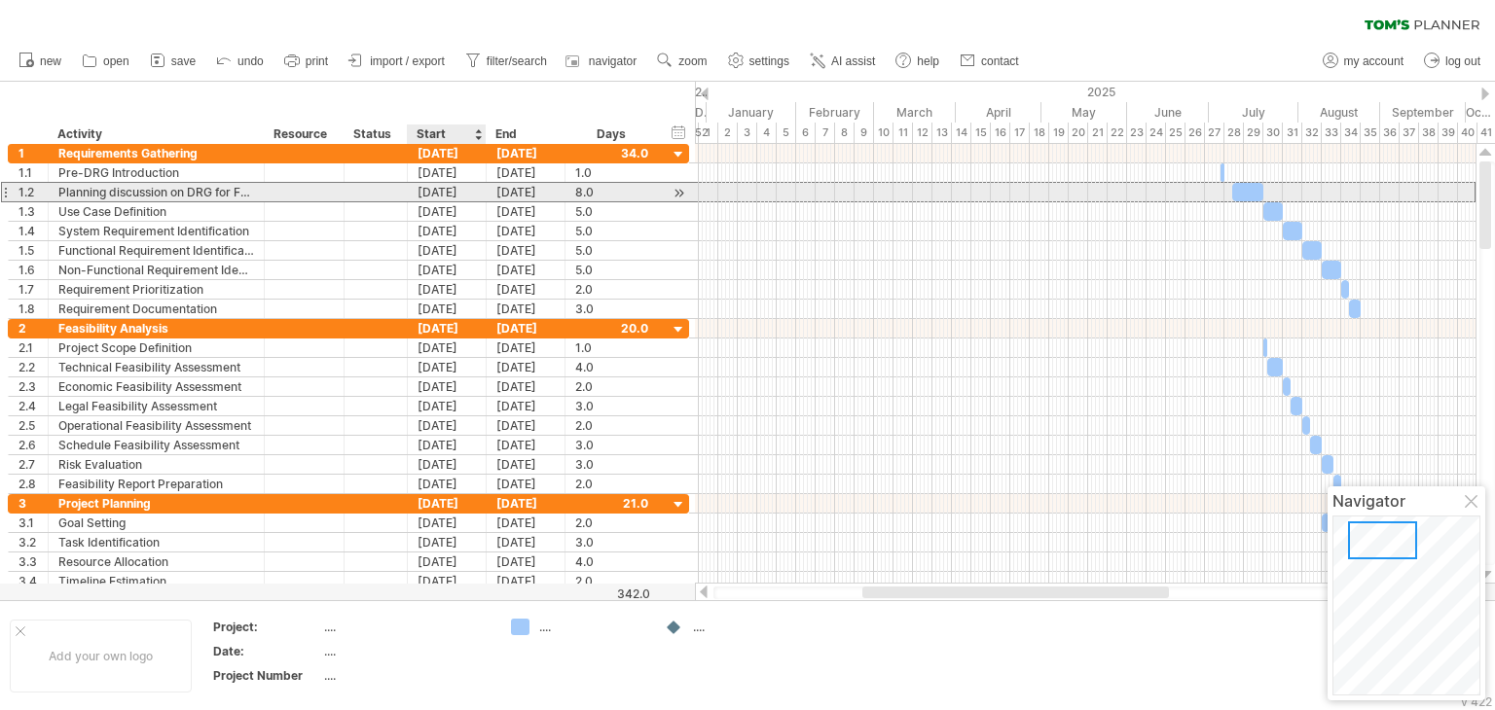
click at [468, 193] on div "[DATE]" at bounding box center [447, 192] width 79 height 18
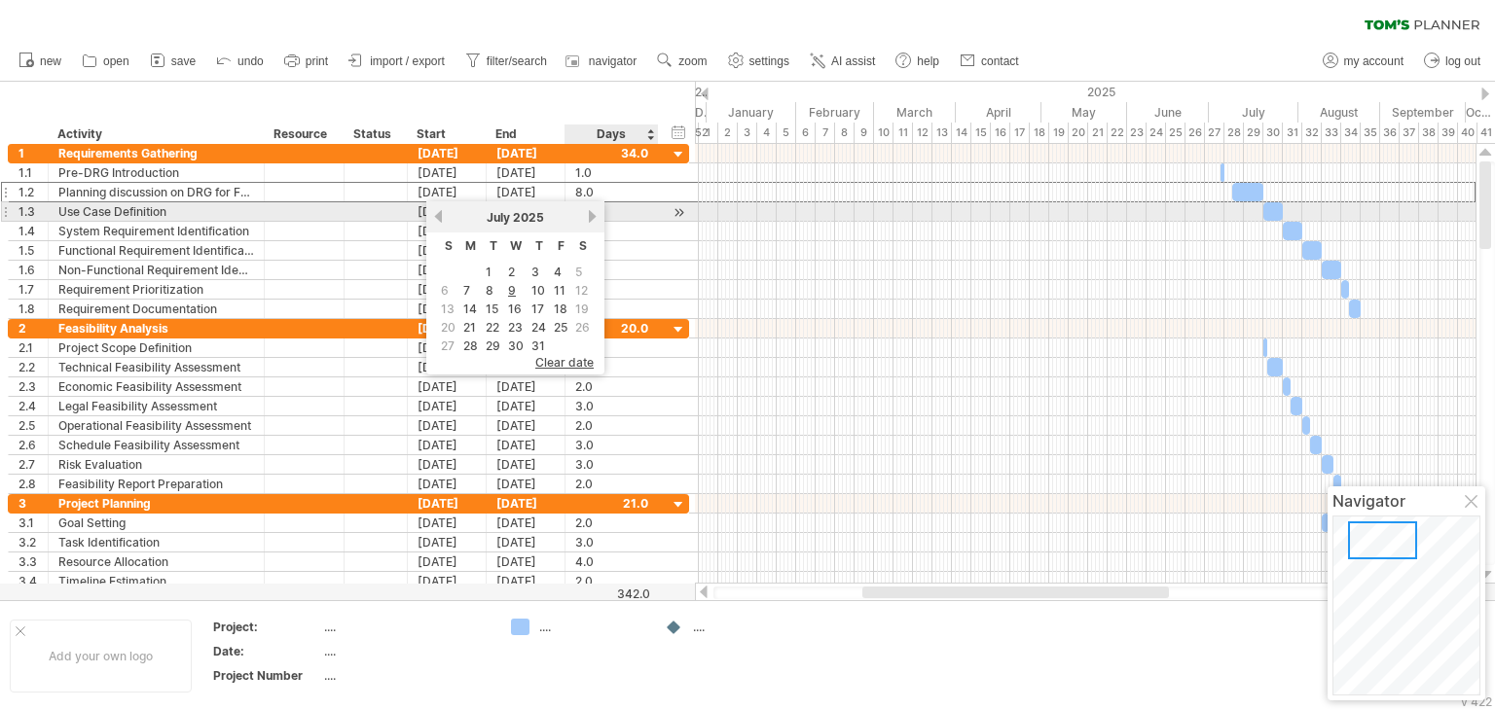
click at [586, 219] on link "next" at bounding box center [592, 216] width 15 height 15
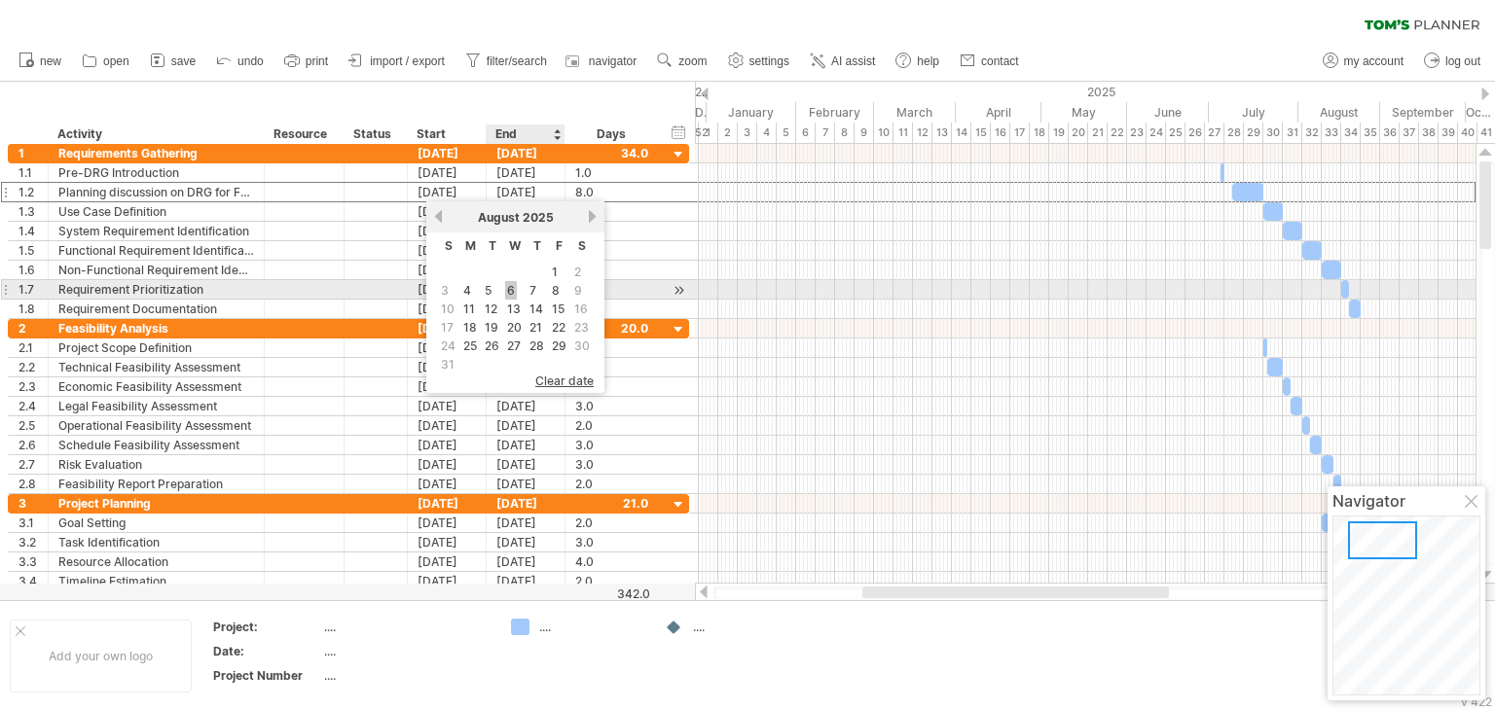
click at [510, 285] on link "6" at bounding box center [511, 290] width 12 height 18
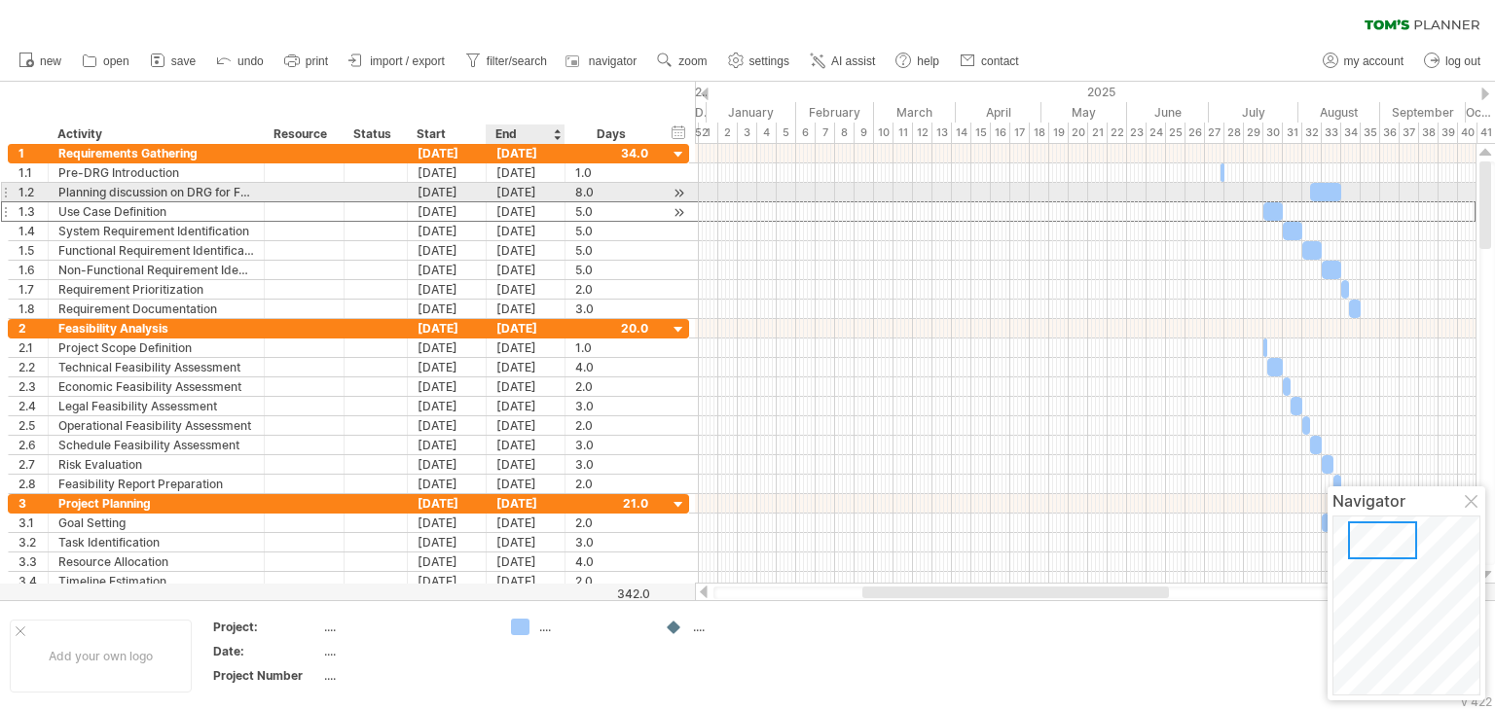
click at [545, 202] on div "[DATE]" at bounding box center [526, 211] width 79 height 18
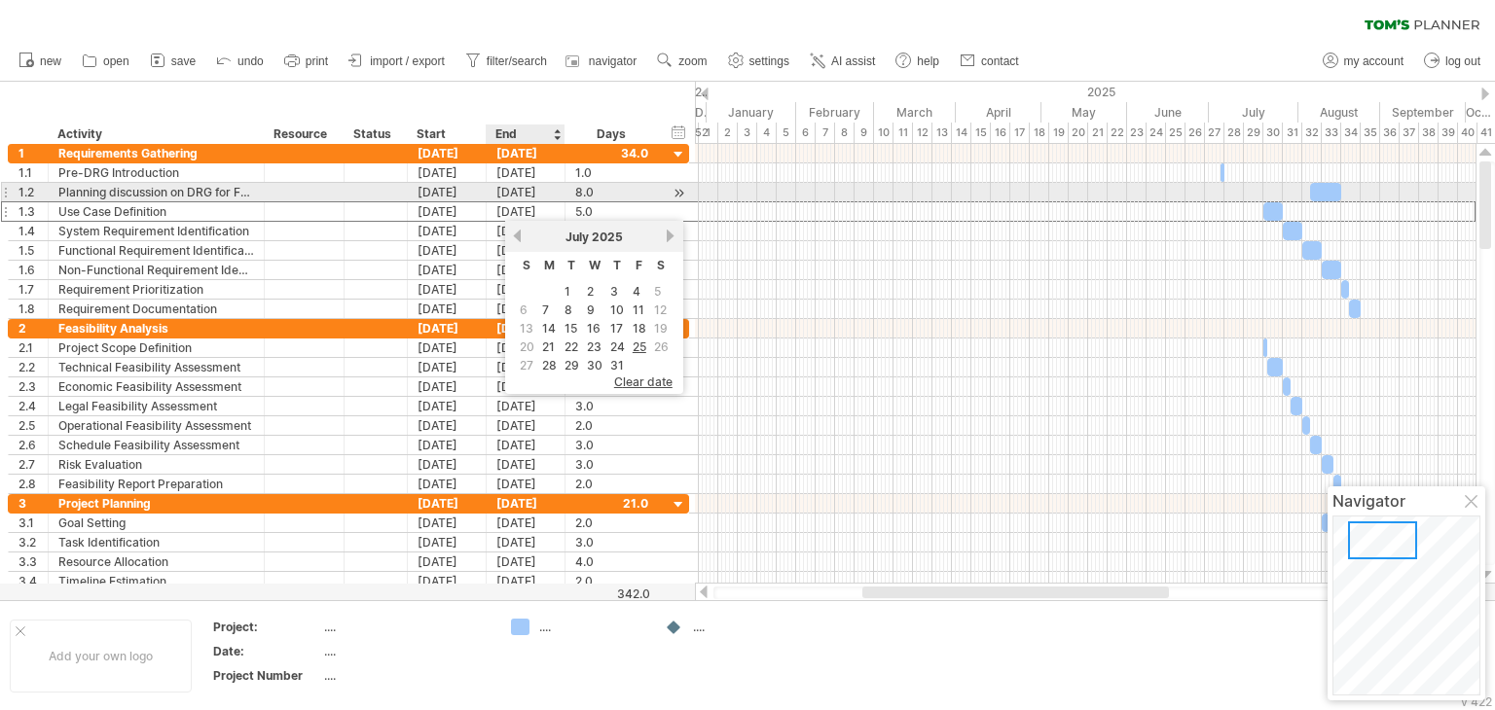
click at [553, 195] on div "[DATE]" at bounding box center [526, 192] width 79 height 18
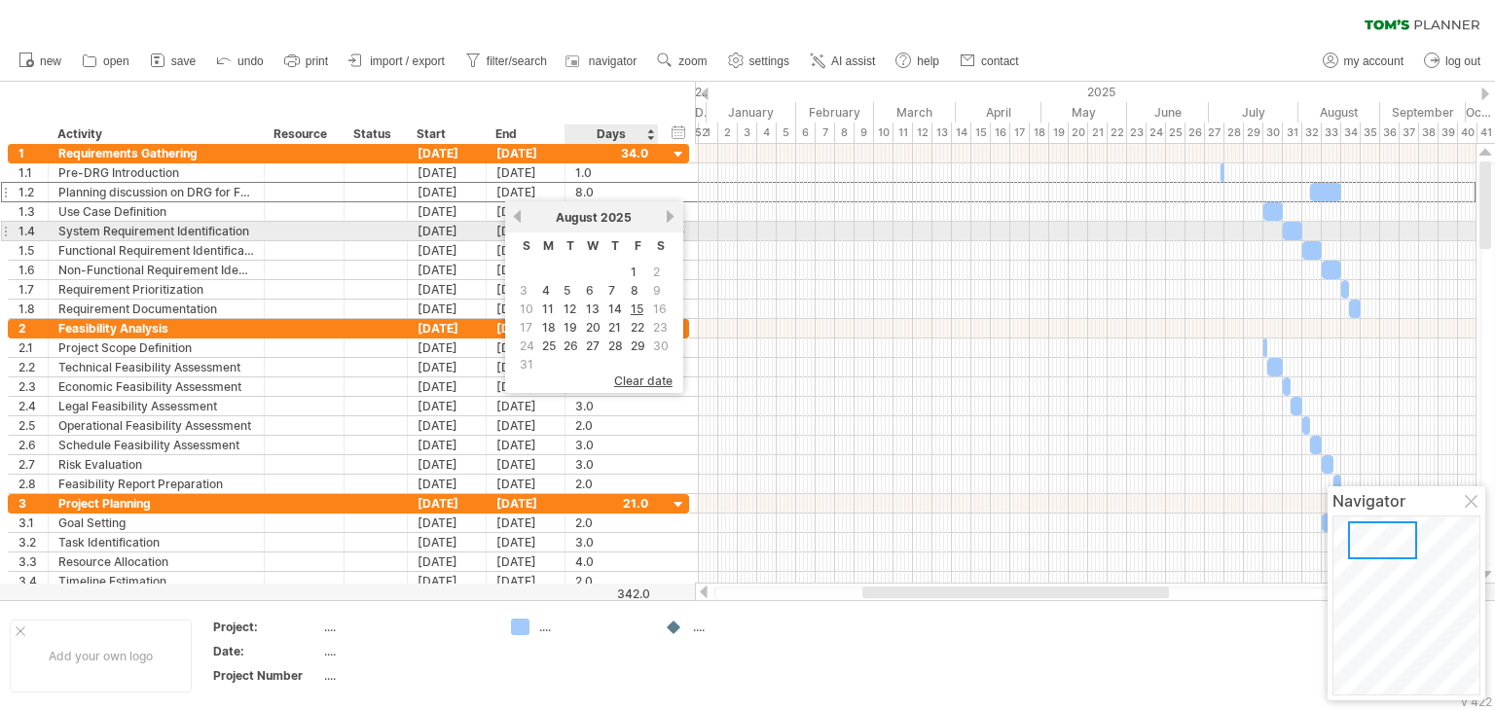
click at [670, 223] on link "next" at bounding box center [671, 216] width 15 height 15
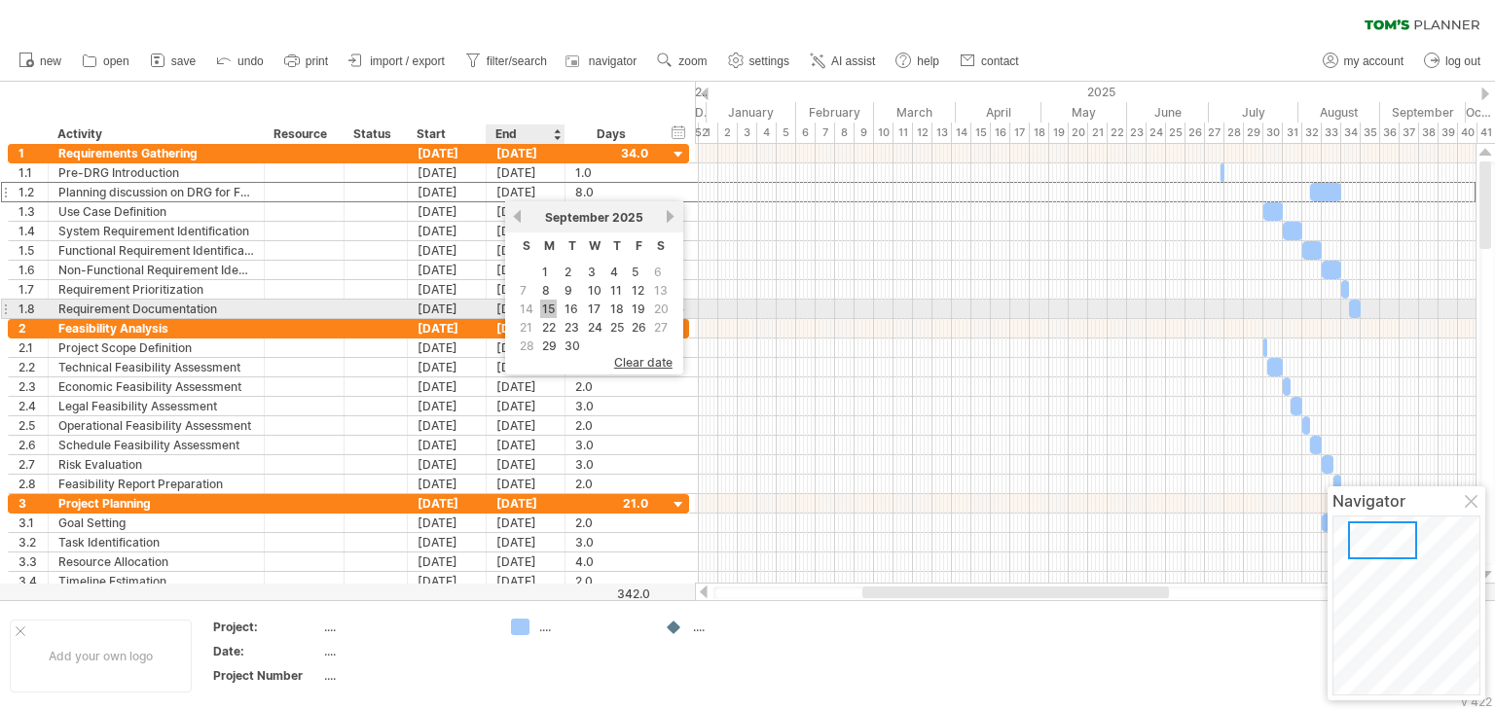
click at [541, 305] on link "15" at bounding box center [548, 309] width 17 height 18
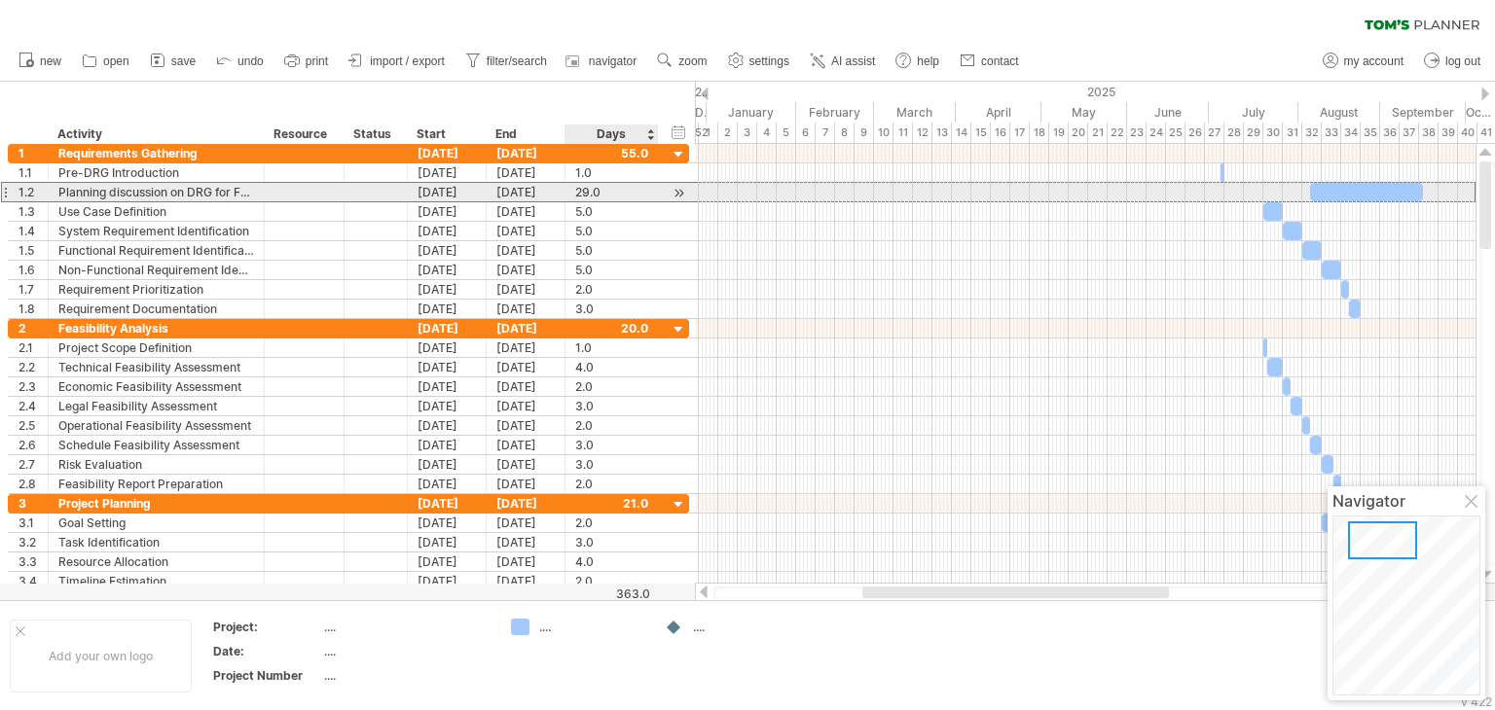
click at [616, 198] on div "29.0" at bounding box center [611, 192] width 73 height 18
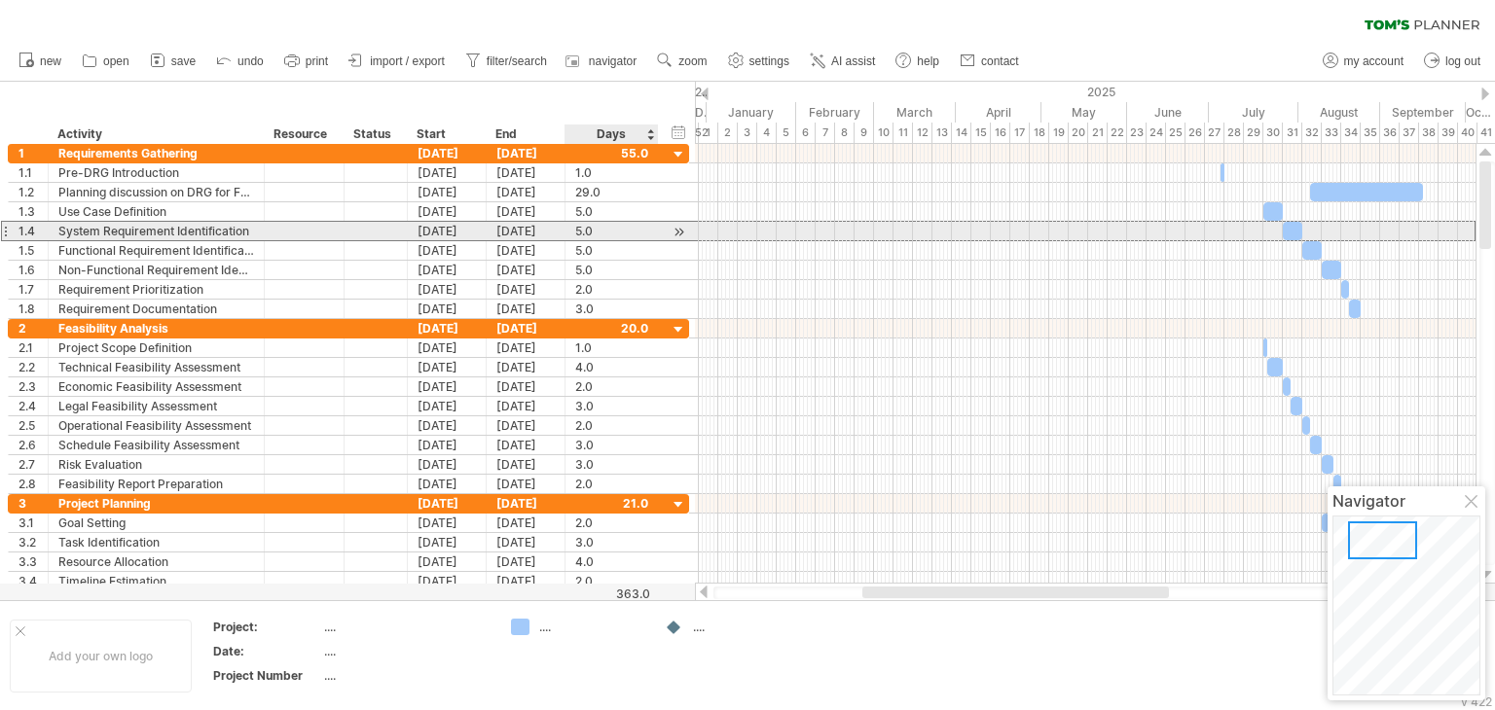
click at [638, 231] on div "5.0" at bounding box center [611, 231] width 73 height 18
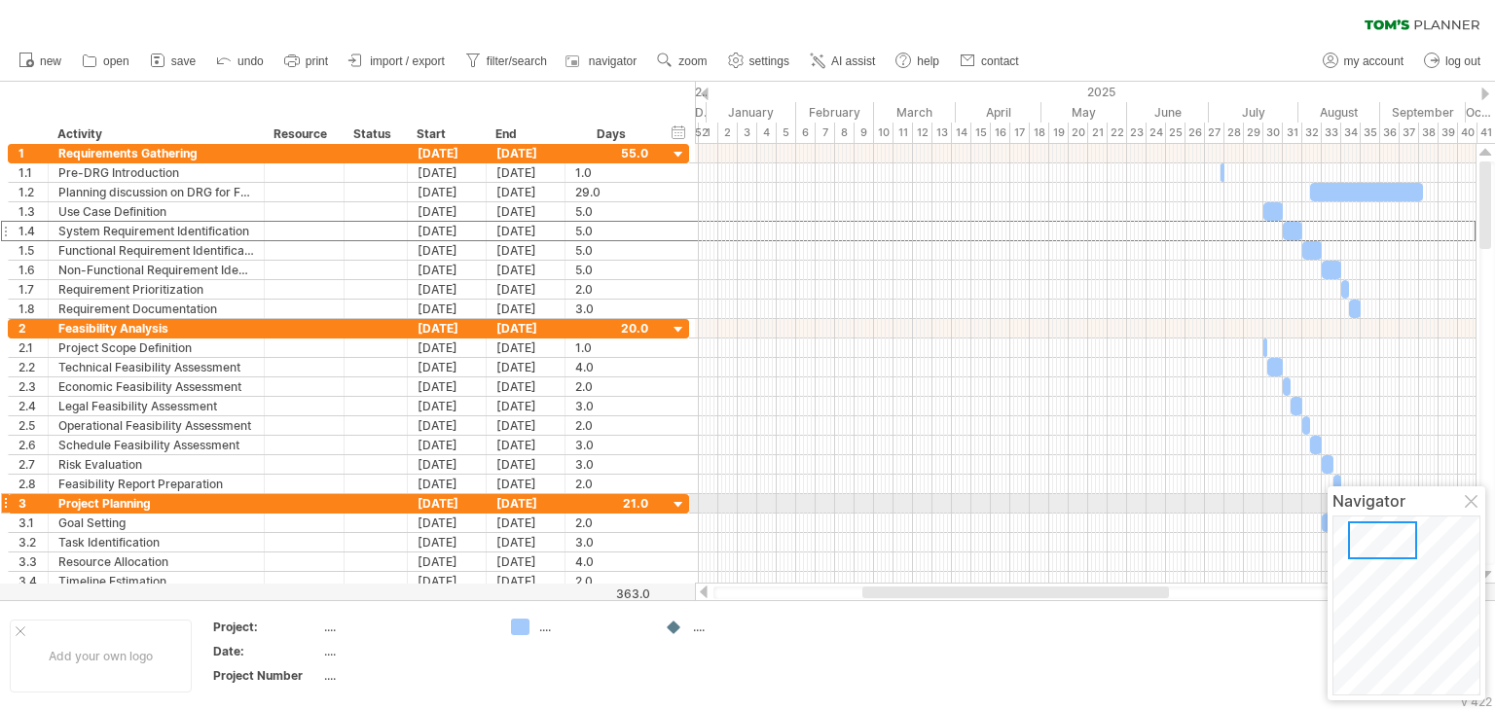
click at [1474, 505] on div at bounding box center [1473, 503] width 16 height 16
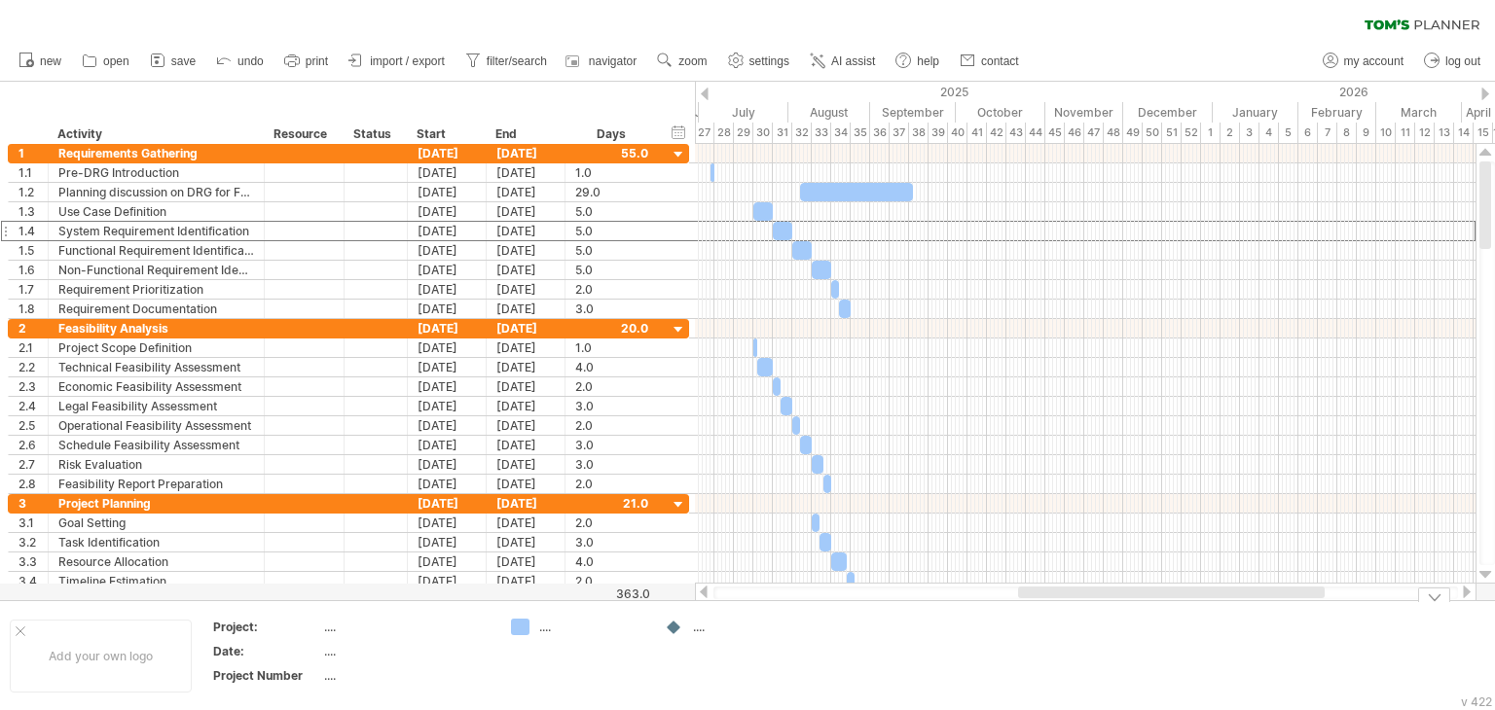
drag, startPoint x: 1152, startPoint y: 594, endPoint x: 1308, endPoint y: 620, distance: 157.9
click at [1308, 620] on div "Trying to reach [DOMAIN_NAME] Connected again... 0% clear filter new 1" at bounding box center [747, 355] width 1495 height 710
click at [48, 63] on span "new" at bounding box center [50, 62] width 21 height 14
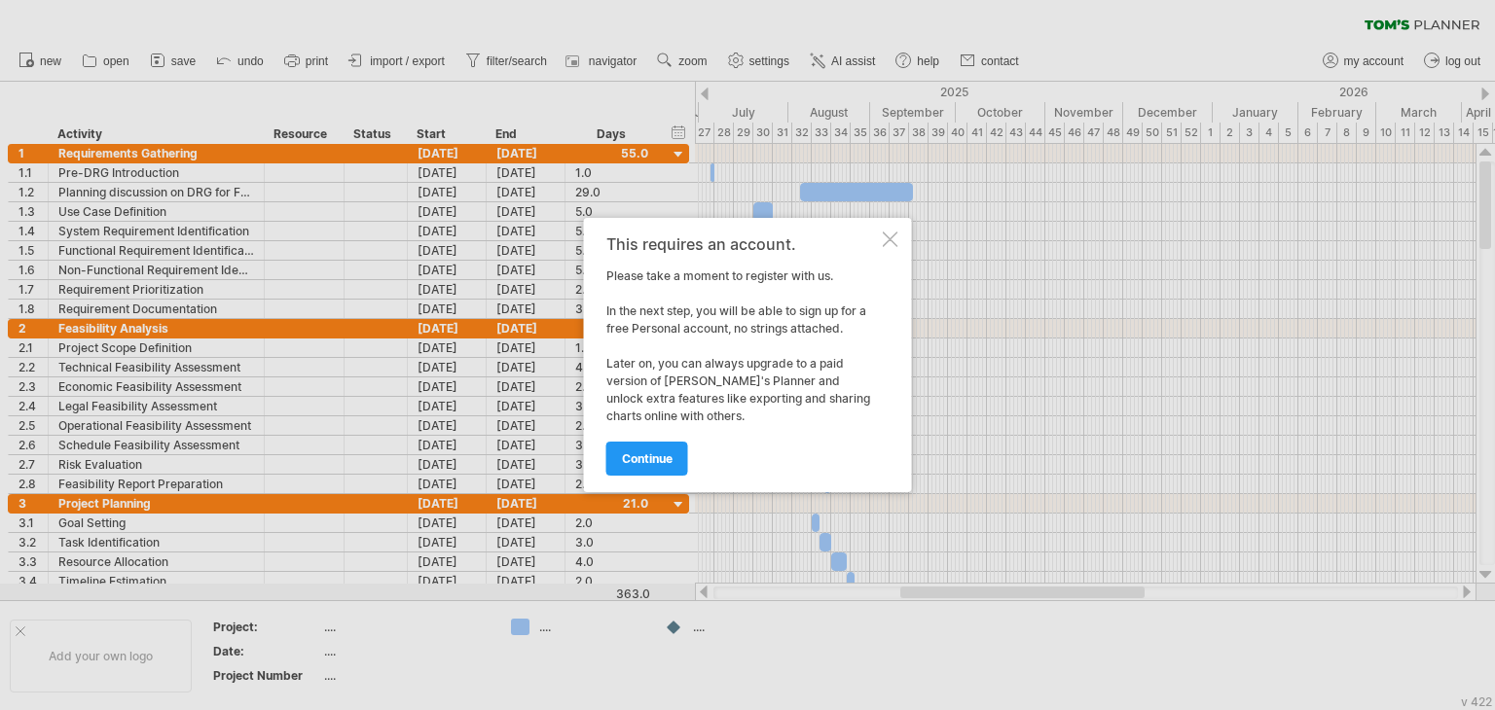
click at [892, 238] on div at bounding box center [891, 240] width 16 height 16
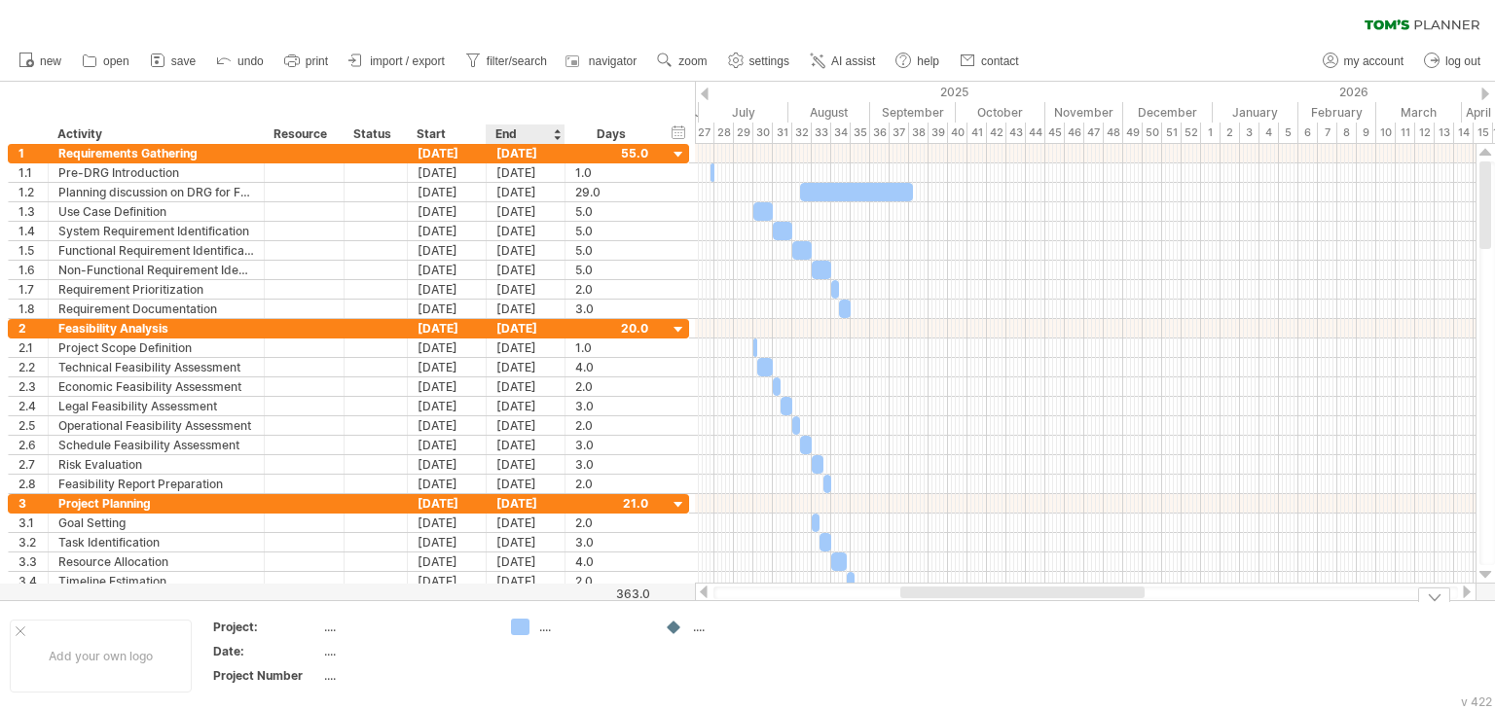
click at [534, 632] on div "...." at bounding box center [578, 627] width 134 height 17
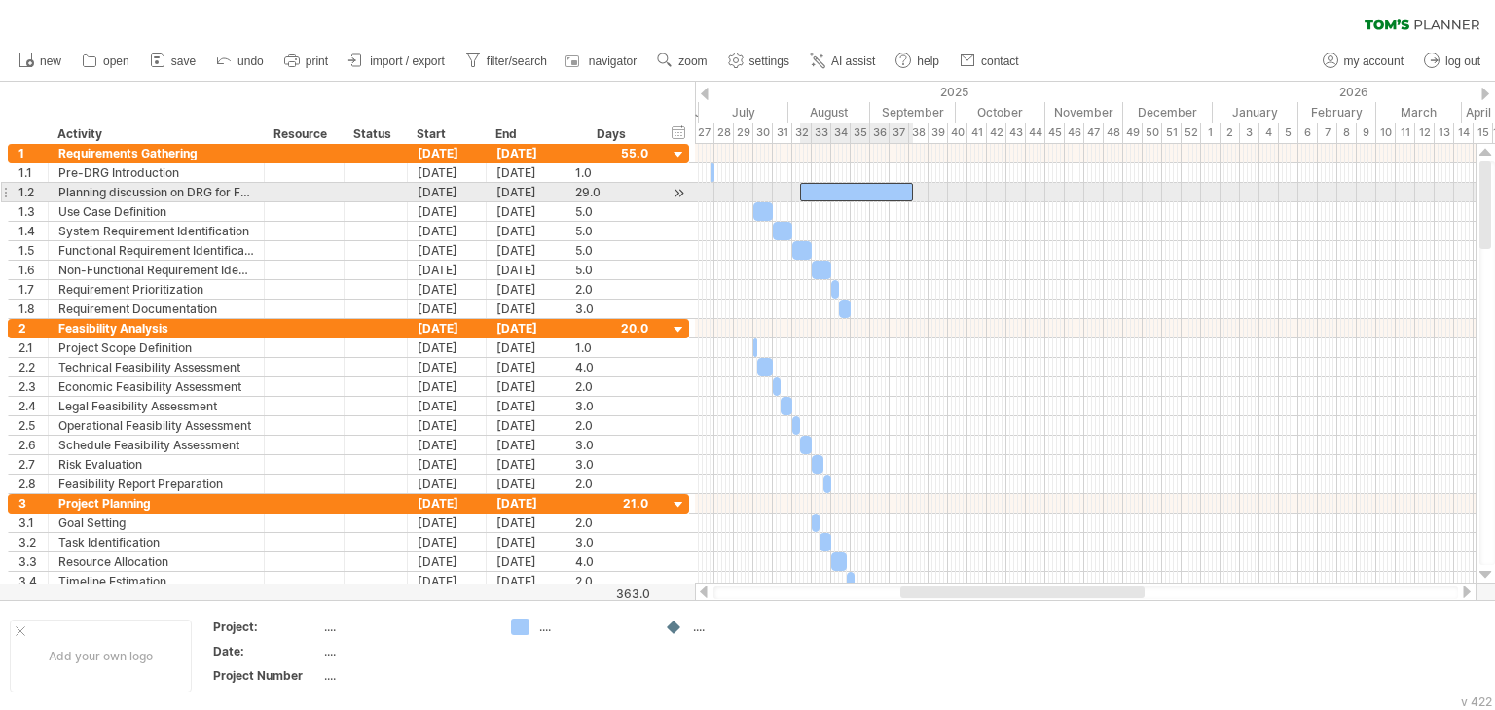
click at [885, 197] on div at bounding box center [856, 192] width 113 height 18
